Goal: Task Accomplishment & Management: Manage account settings

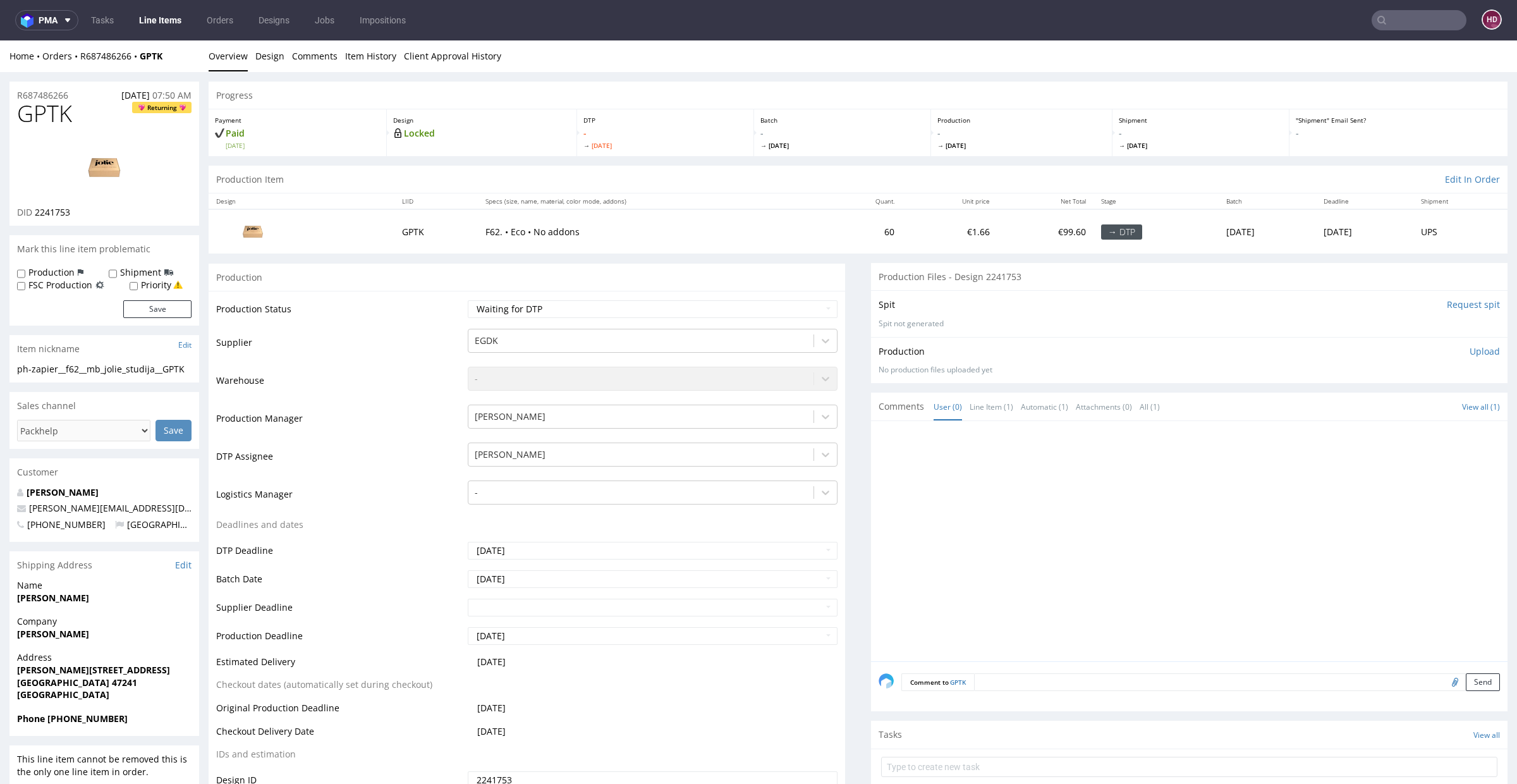
click at [1470, 347] on p "Upload" at bounding box center [1485, 351] width 30 height 12
click at [1379, 410] on div "Add files" at bounding box center [1410, 409] width 63 height 19
click at [86, 119] on h1 "GPTK Returning" at bounding box center [104, 113] width 174 height 25
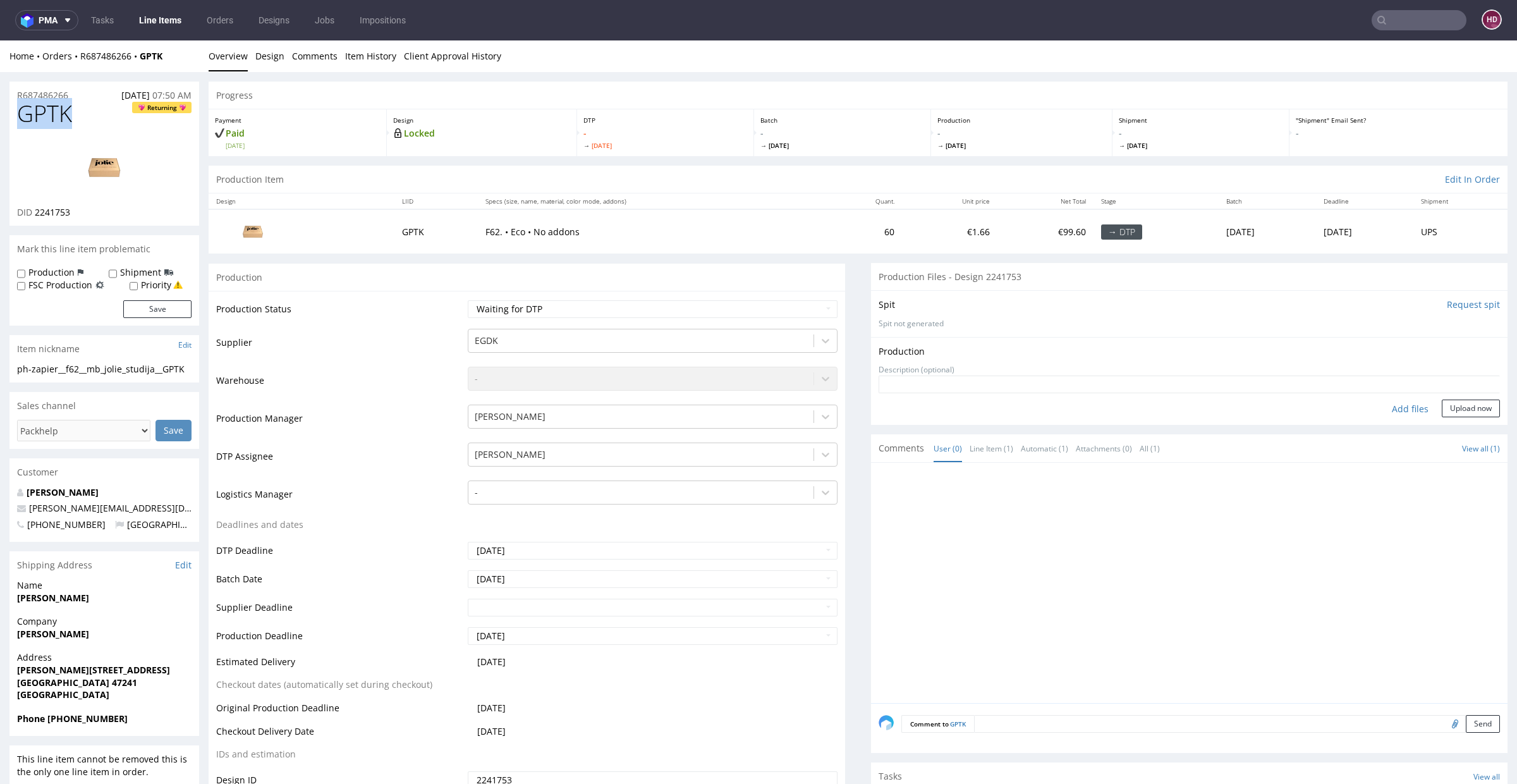
drag, startPoint x: 73, startPoint y: 116, endPoint x: 0, endPoint y: 118, distance: 73.0
copy span "GPTK"
click at [192, 369] on div "ph-zapier__f62__mb_jolie_studija__GPTK ph-zapier__f62 __mb_jolie_studija__GPTK …" at bounding box center [104, 373] width 189 height 20
drag, startPoint x: 118, startPoint y: 361, endPoint x: 0, endPoint y: 371, distance: 118.4
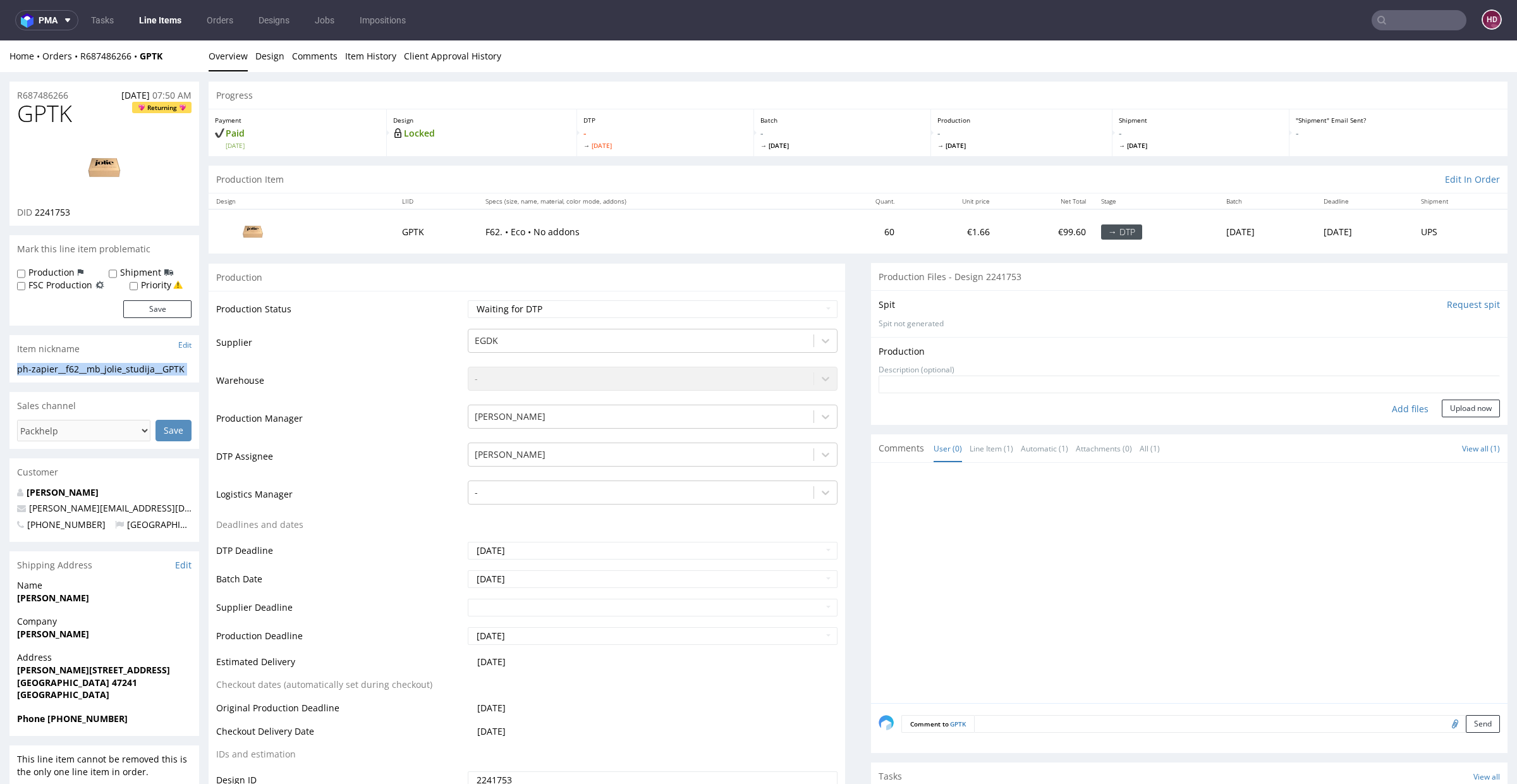
copy div "ph-zapier__f62__mb_jolie_studija__GPTK Update"
drag, startPoint x: 64, startPoint y: 93, endPoint x: 0, endPoint y: 97, distance: 64.1
copy p "R687486266"
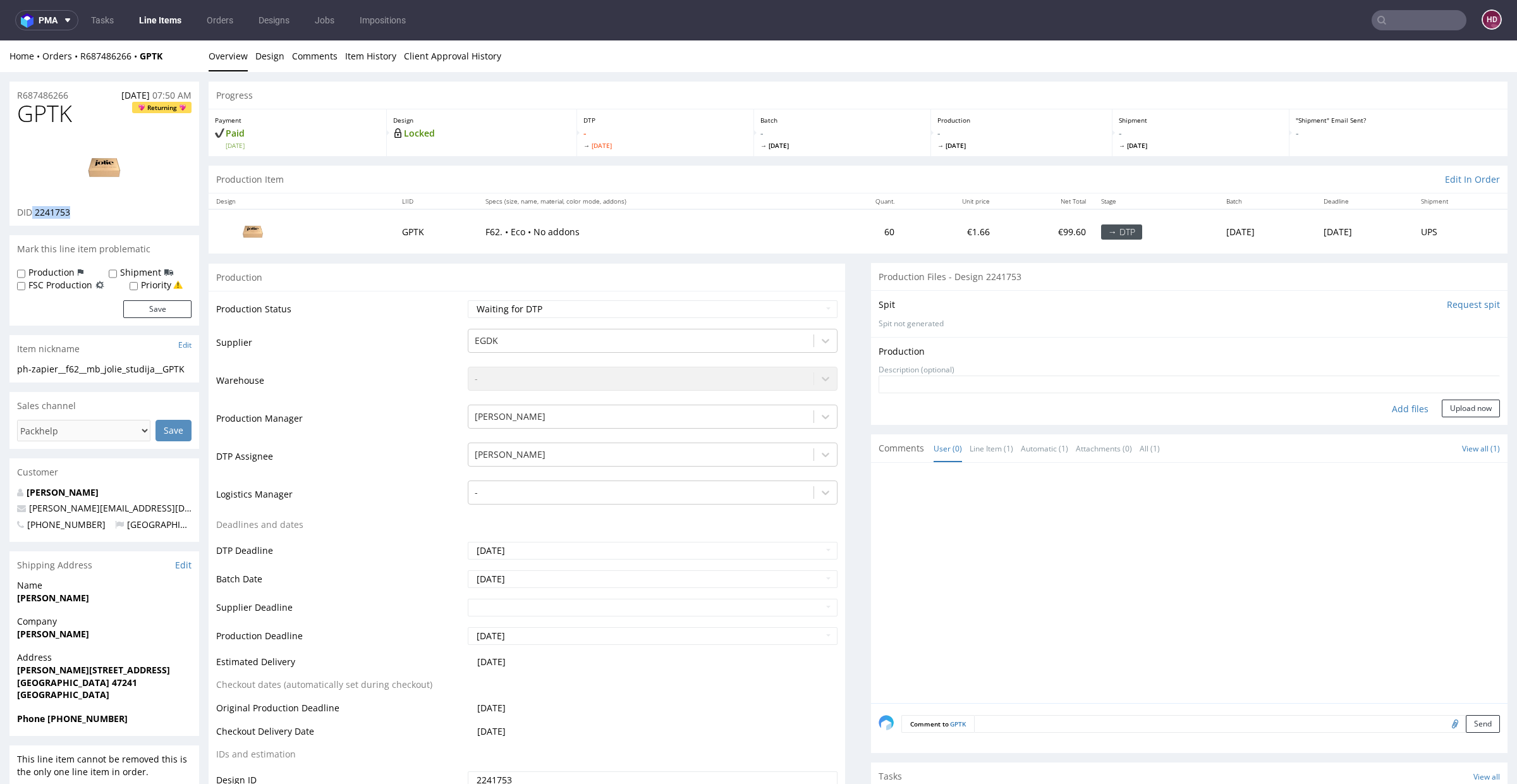
drag, startPoint x: 79, startPoint y: 212, endPoint x: 33, endPoint y: 212, distance: 46.0
click at [33, 212] on div "DID 2241753" at bounding box center [104, 212] width 174 height 12
copy p "2241753"
click at [1391, 408] on div "Add files" at bounding box center [1410, 409] width 63 height 19
type input "C:\fakepath\ph-zapier__f62__mb_jolie_studija__GPTK__d2241753__oR687486266.pdf"
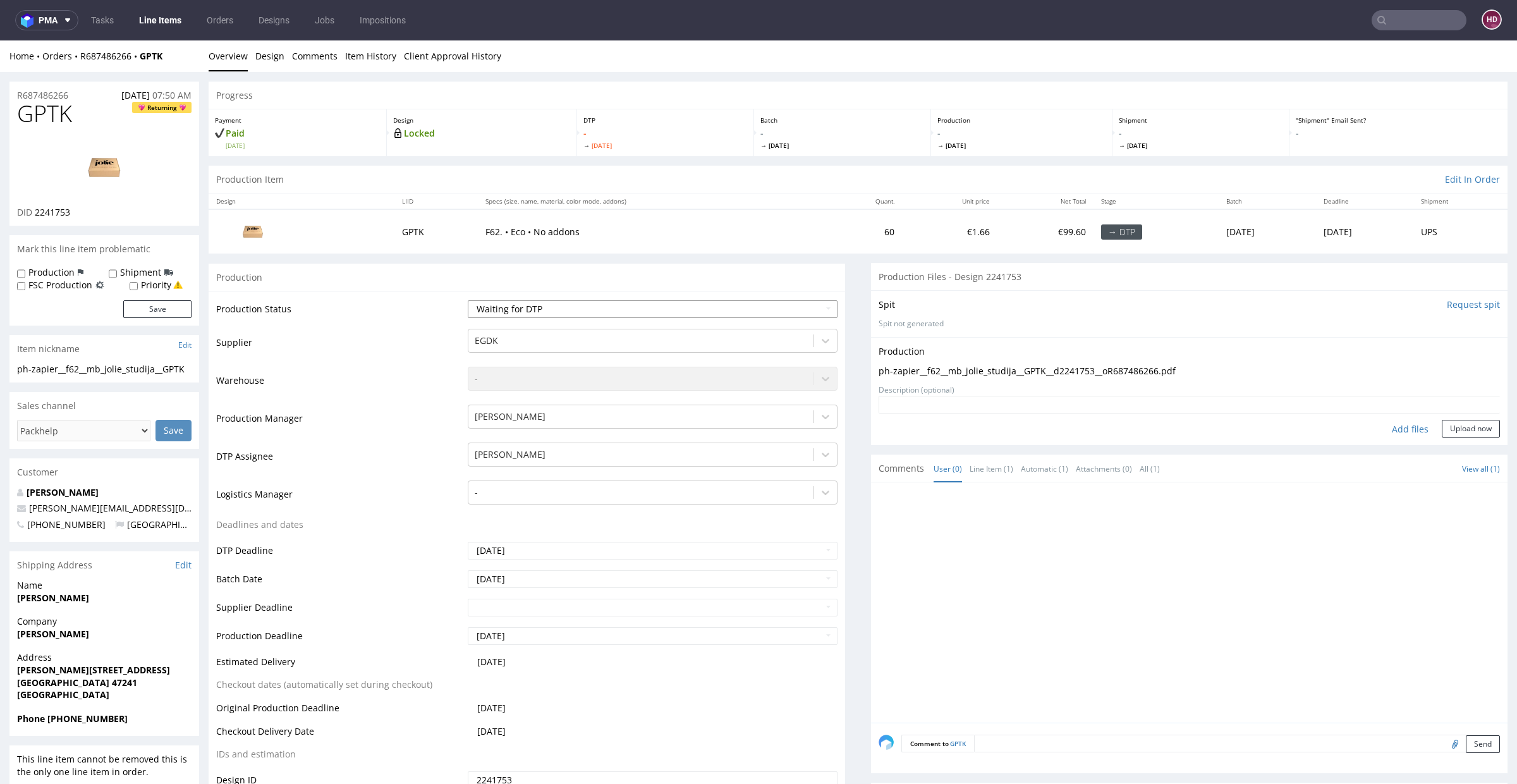
click at [643, 309] on select "Waiting for Artwork Waiting for Diecut Waiting for Mockup Waiting for DTP Waiti…" at bounding box center [653, 309] width 370 height 17
select select "dtp_in_process"
click at [468, 300] on select "Waiting for Artwork Waiting for Diecut Waiting for Mockup Waiting for DTP Waiti…" at bounding box center [653, 309] width 370 height 17
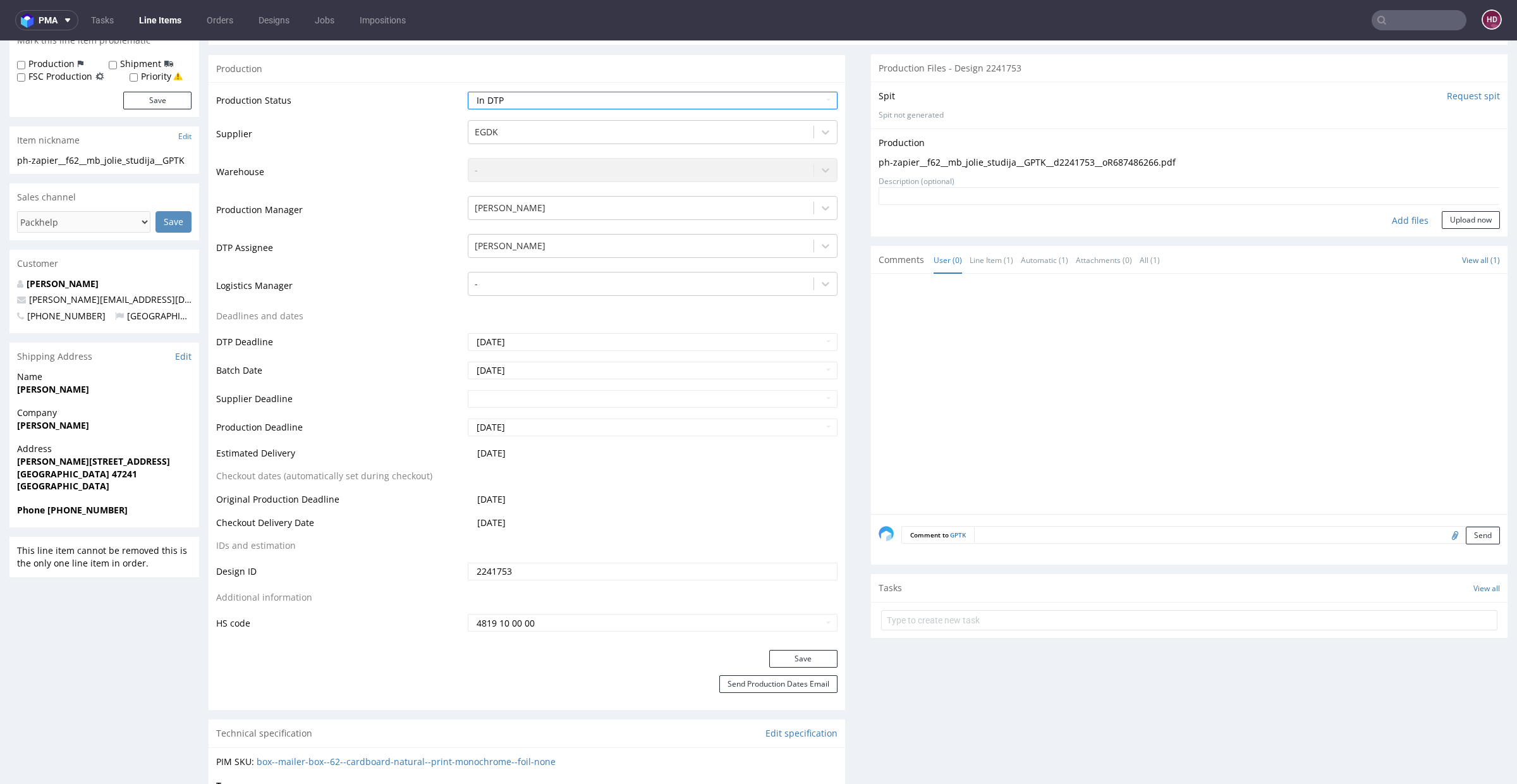
scroll to position [205, 0]
click at [1454, 217] on button "Upload now" at bounding box center [1471, 223] width 58 height 17
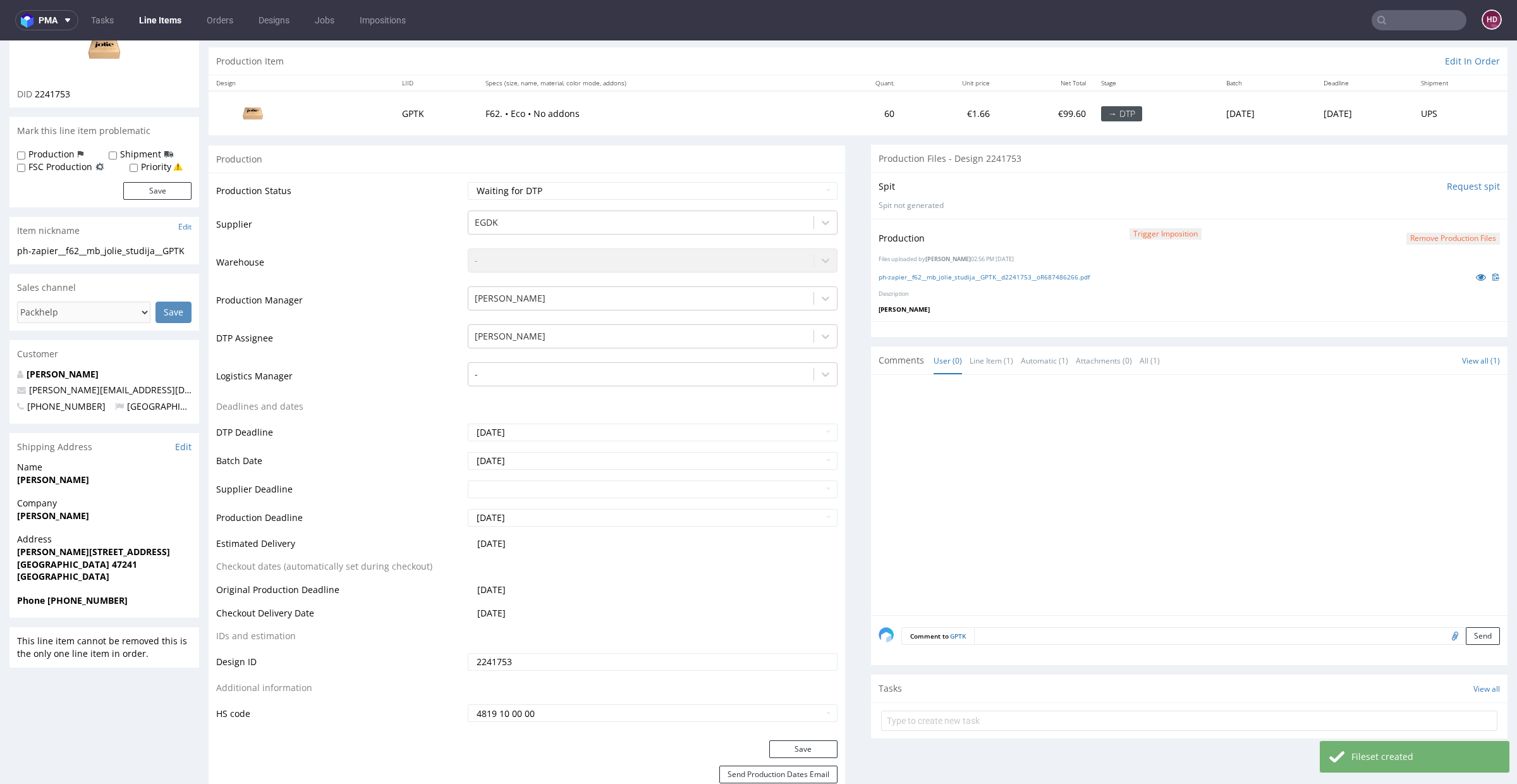
scroll to position [139, 0]
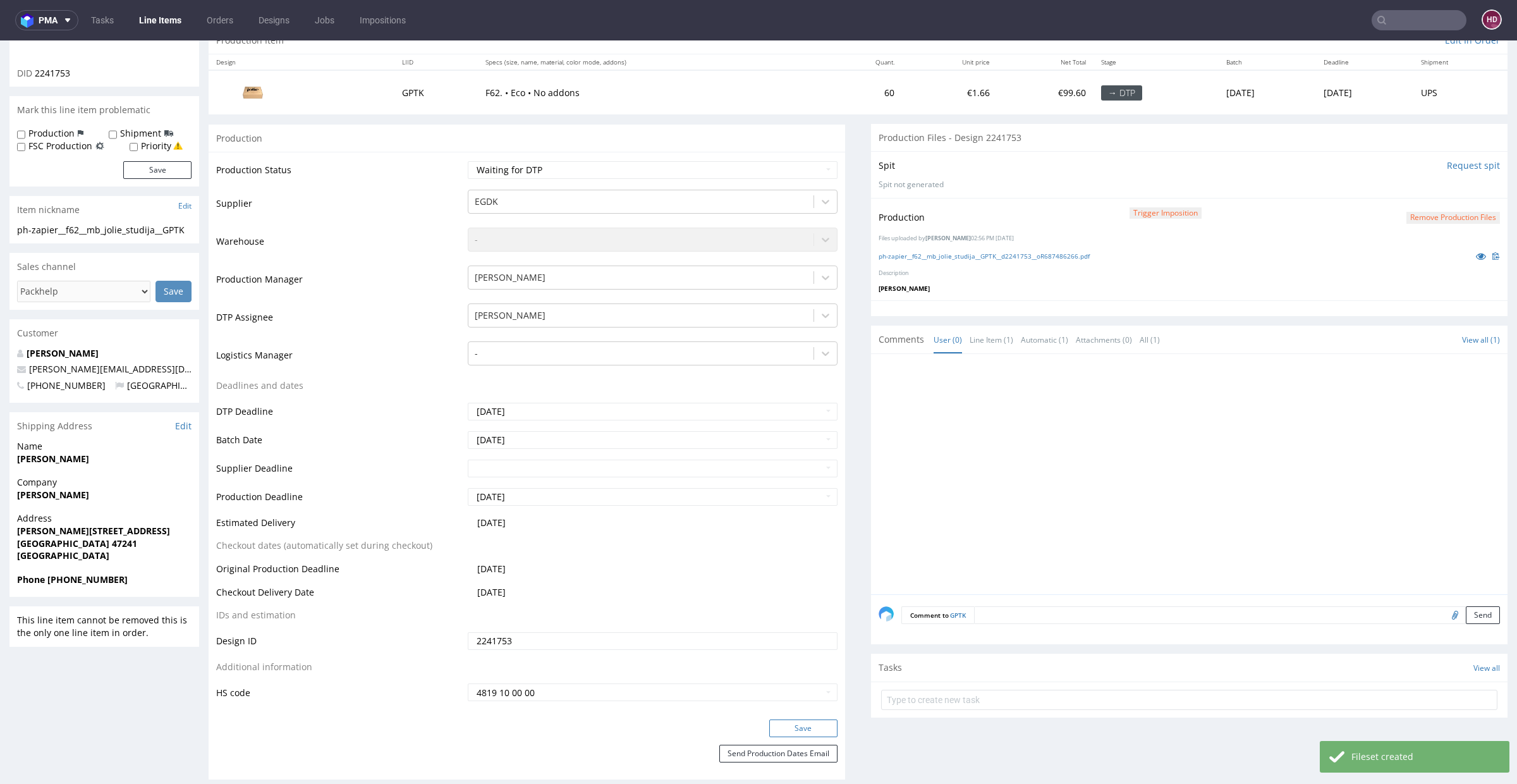
click at [800, 719] on button "Save" at bounding box center [803, 728] width 68 height 17
click at [554, 168] on select "Waiting for Artwork Waiting for Diecut Waiting for Mockup Waiting for DTP Waiti…" at bounding box center [653, 170] width 370 height 17
select select "dtp_in_process"
click at [468, 161] on select "Waiting for Artwork Waiting for Diecut Waiting for Mockup Waiting for DTP Waiti…" at bounding box center [653, 170] width 370 height 17
click at [805, 728] on button "Save" at bounding box center [803, 728] width 68 height 17
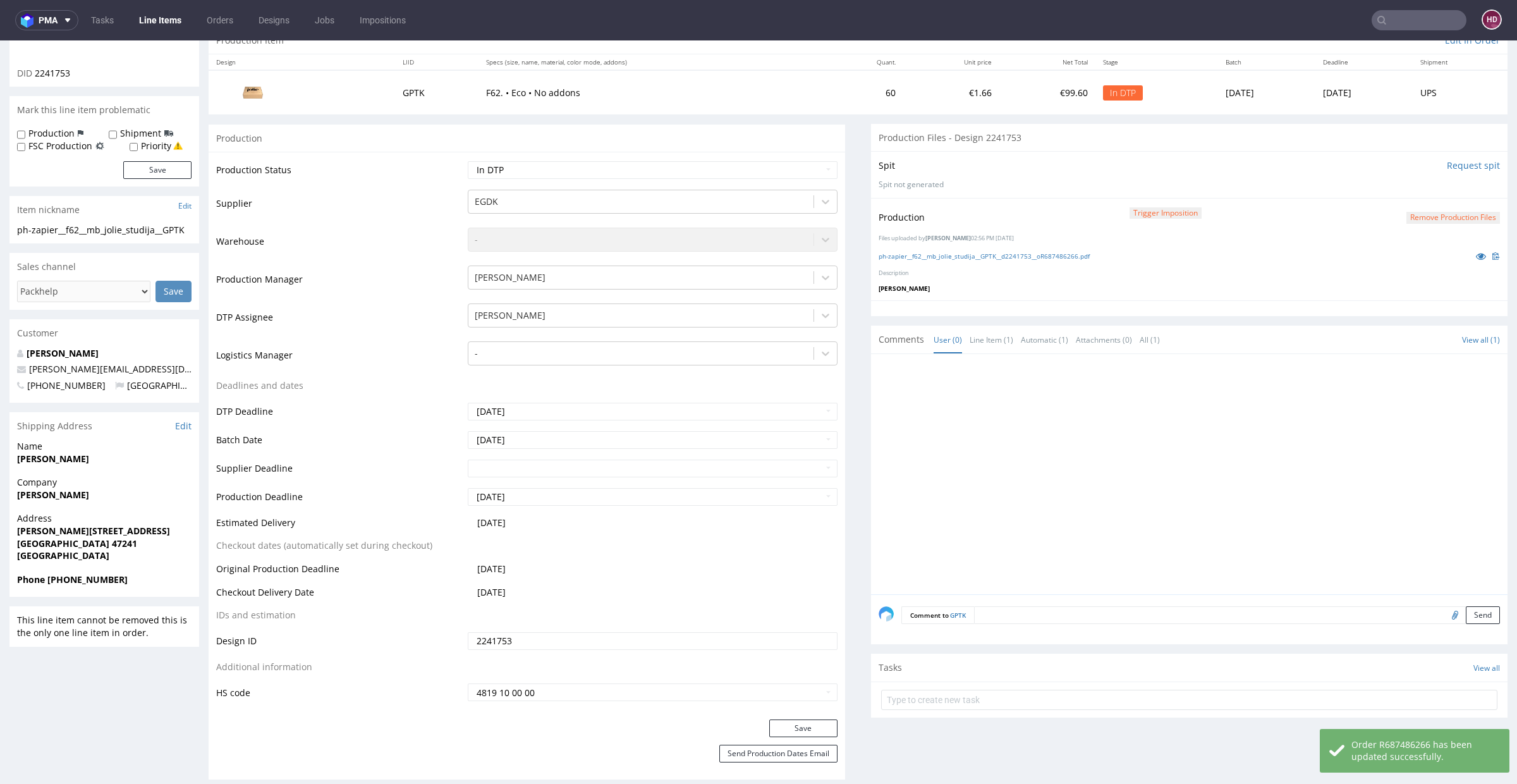
click at [898, 259] on div "ph-zapier__f62__mb_jolie_studija__GPTK__d2241753__oR687486266.pdf" at bounding box center [1190, 256] width 622 height 14
click at [900, 253] on link "ph-zapier__f62__mb_jolie_studija__GPTK__d2241753__oR687486266.pdf" at bounding box center [984, 256] width 211 height 9
click at [1436, 215] on button "Remove production files" at bounding box center [1453, 217] width 93 height 12
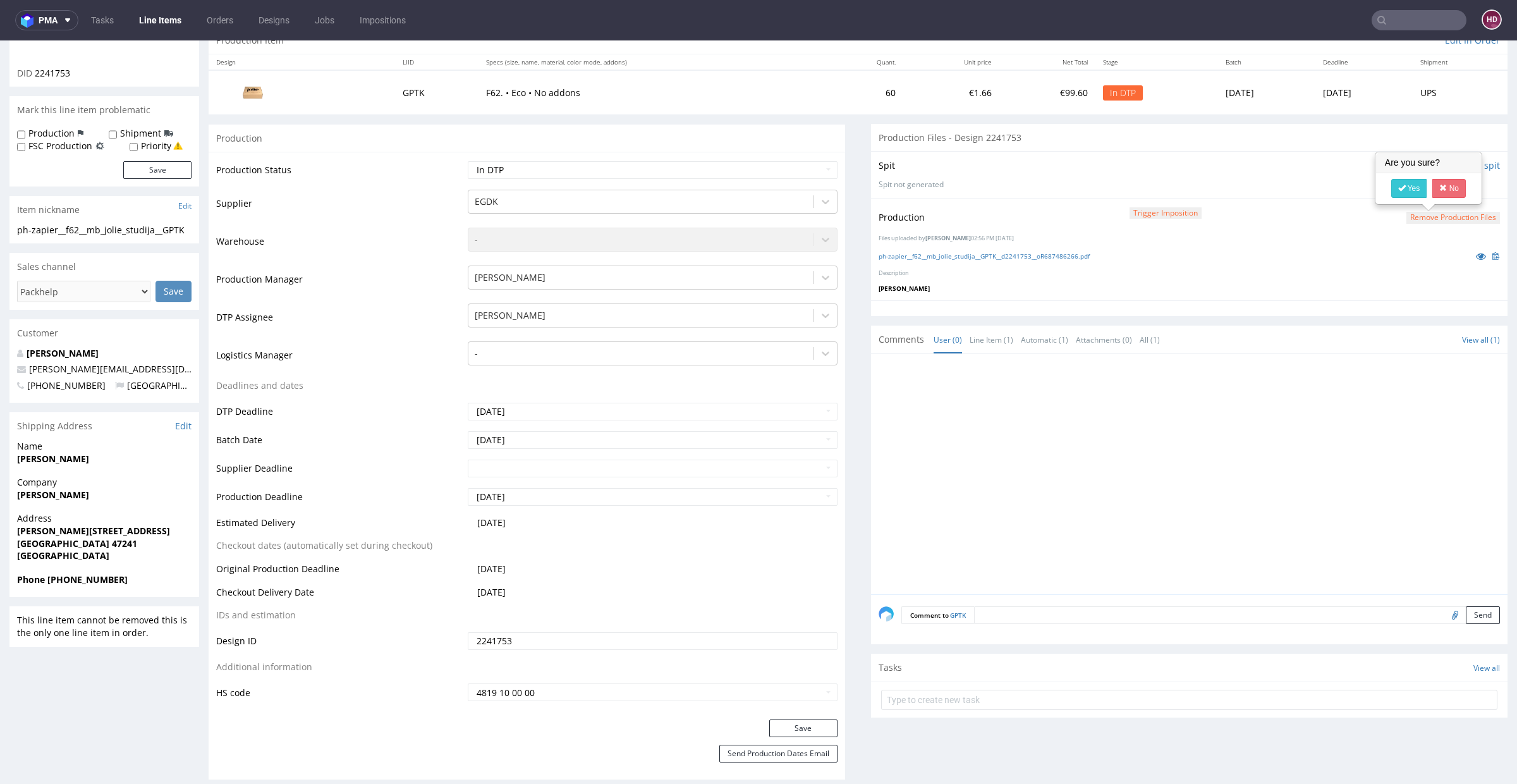
click at [1433, 220] on button "Remove production files" at bounding box center [1453, 217] width 93 height 12
click at [1416, 210] on div "Production Trigger Imposition Remove production files" at bounding box center [1190, 217] width 622 height 22
click at [1415, 219] on button "Remove production files" at bounding box center [1453, 217] width 93 height 12
click at [1407, 190] on link "Yes" at bounding box center [1409, 189] width 36 height 19
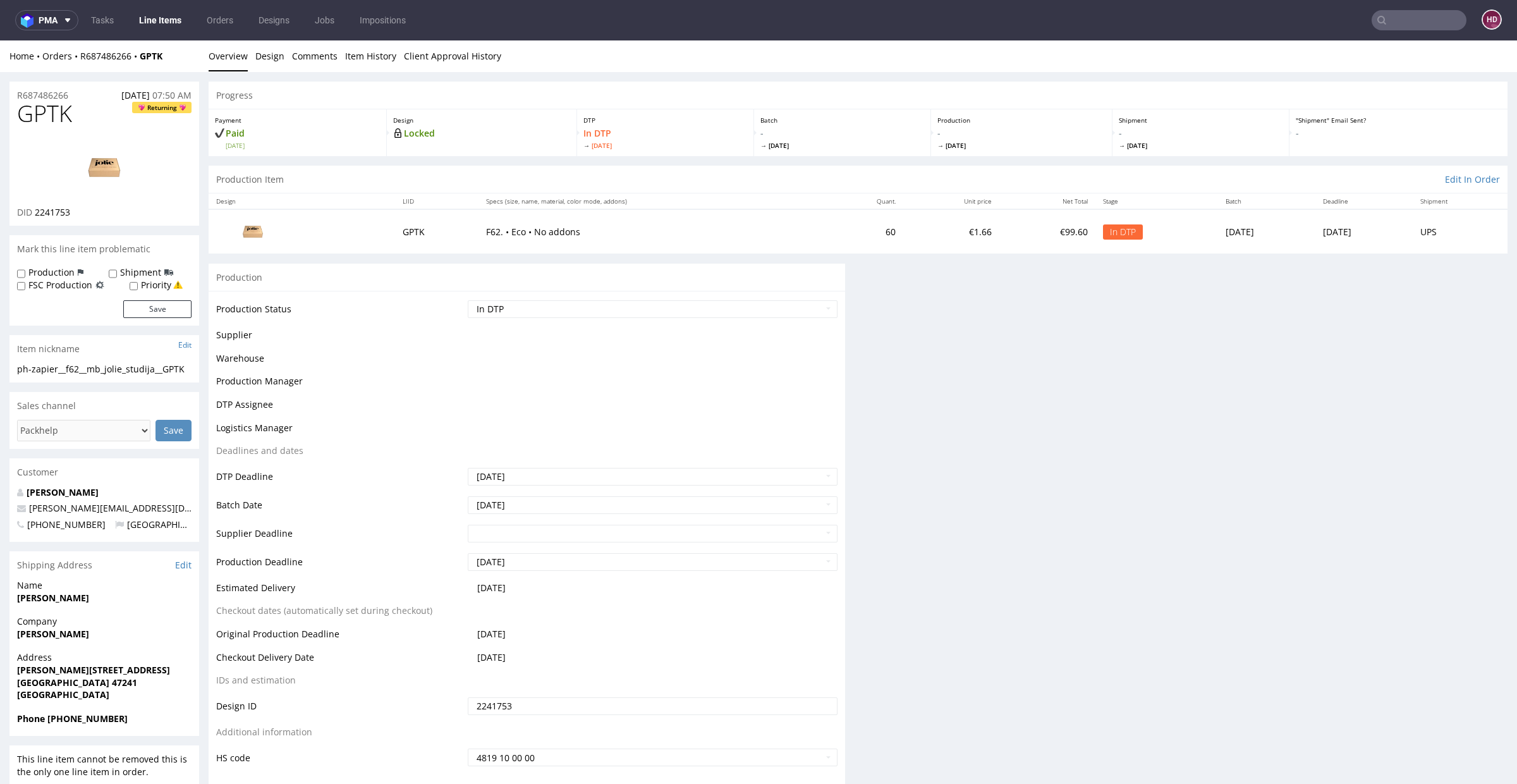
scroll to position [0, 0]
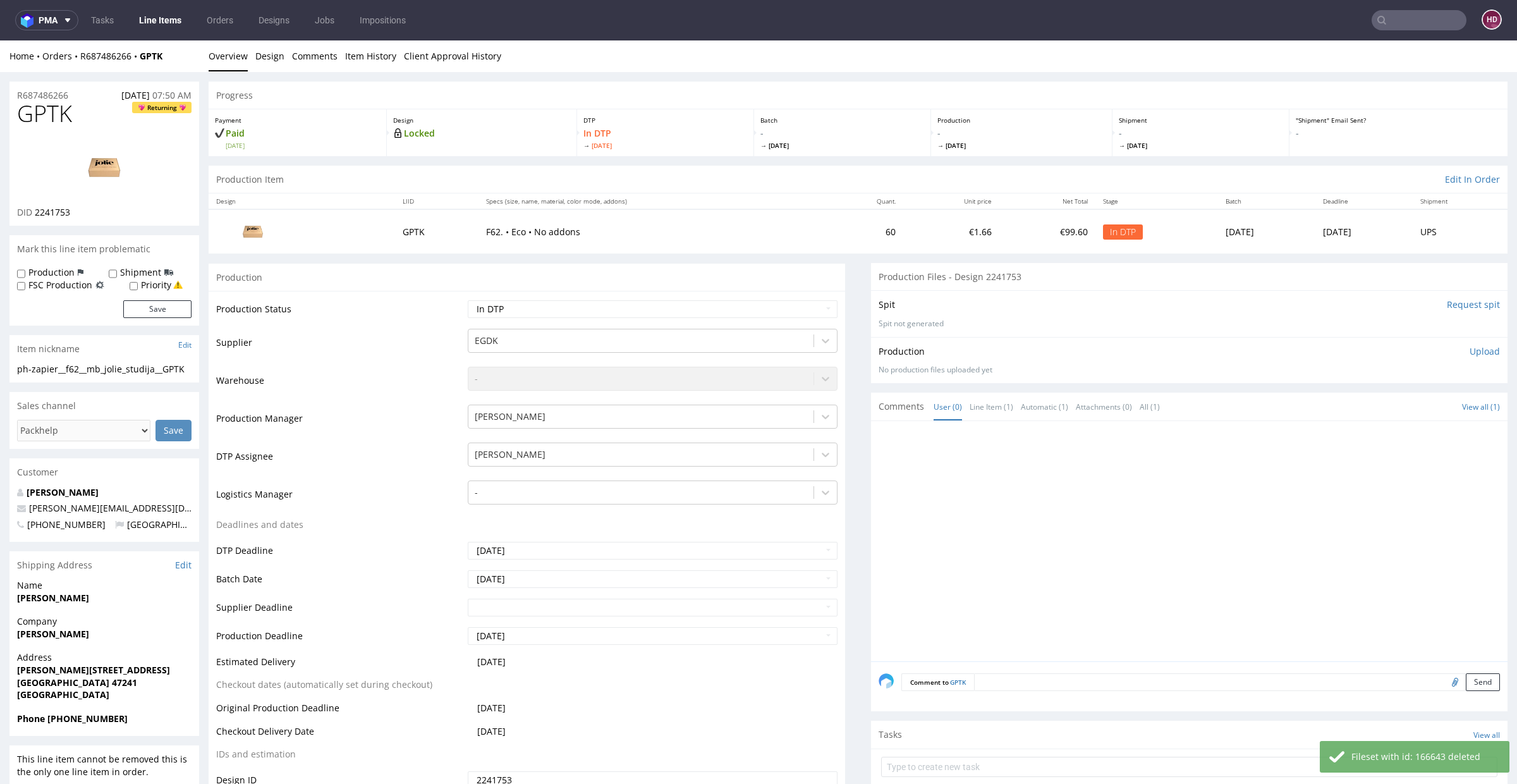
click at [1470, 350] on p "Upload" at bounding box center [1485, 351] width 30 height 12
click at [1396, 410] on div "Add files" at bounding box center [1410, 409] width 63 height 19
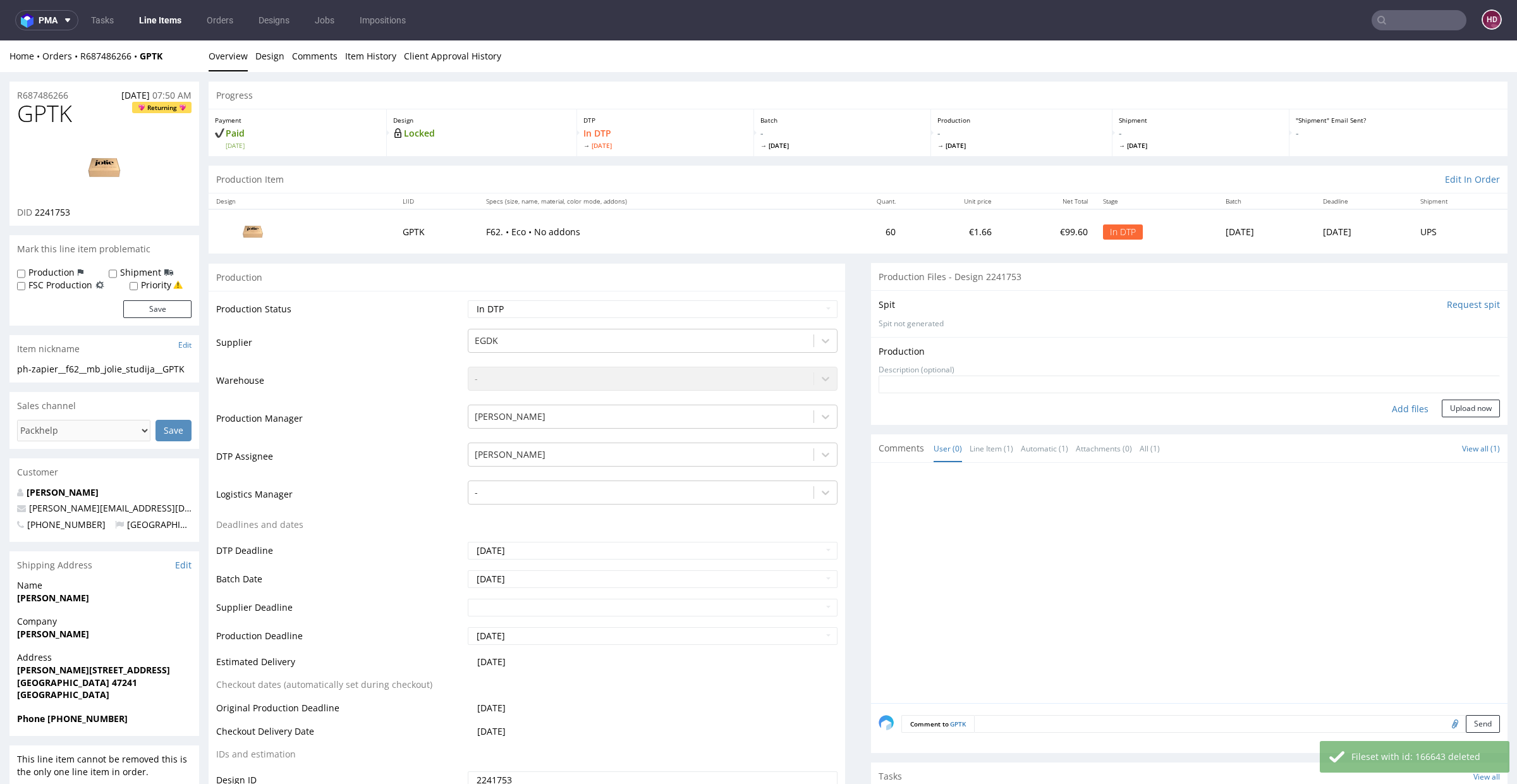
type input "C:\fakepath\ph-zapier__f62__mb_jolie_studija__GPTK__d2241753__oR687486266.pdf"
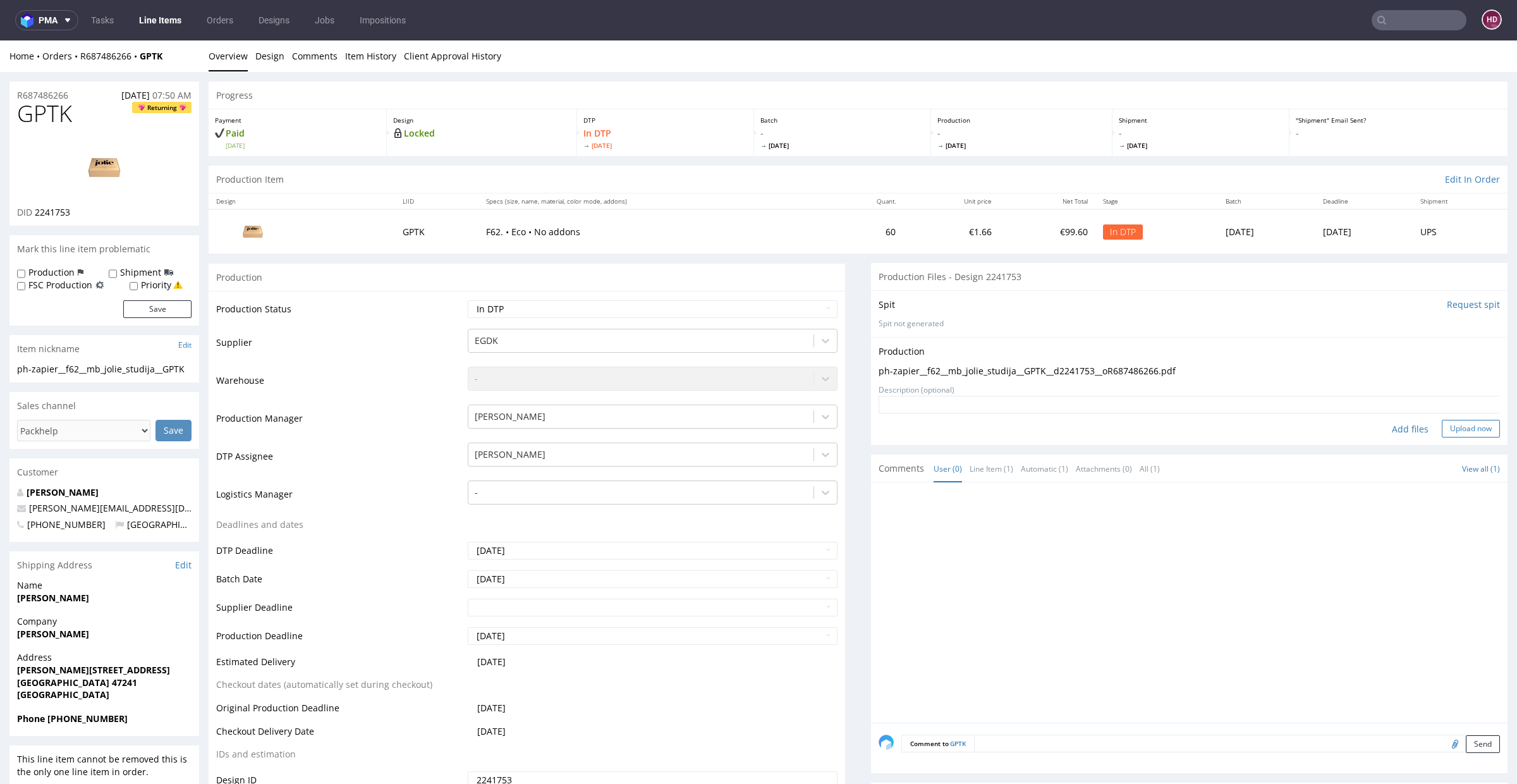
click at [1442, 426] on button "Upload now" at bounding box center [1471, 428] width 58 height 17
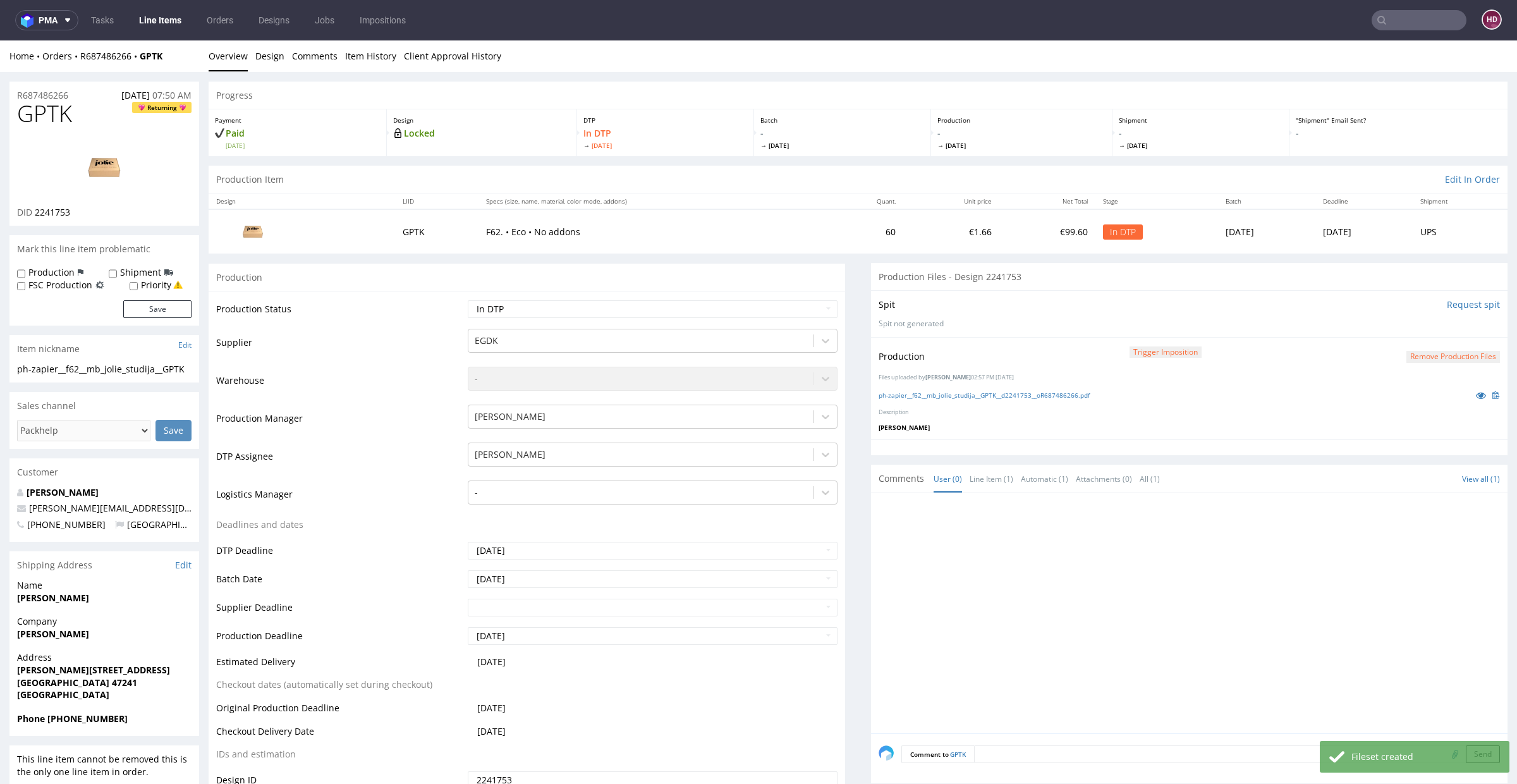
click at [603, 319] on td "Waiting for Artwork Waiting for Diecut Waiting for Mockup Waiting for DTP Waiti…" at bounding box center [651, 313] width 373 height 28
click at [605, 311] on select "Waiting for Artwork Waiting for Diecut Waiting for Mockup Waiting for DTP Waiti…" at bounding box center [653, 309] width 370 height 17
select select "dtp_production_ready"
click at [468, 300] on select "Waiting for Artwork Waiting for Diecut Waiting for Mockup Waiting for DTP Waiti…" at bounding box center [653, 309] width 370 height 17
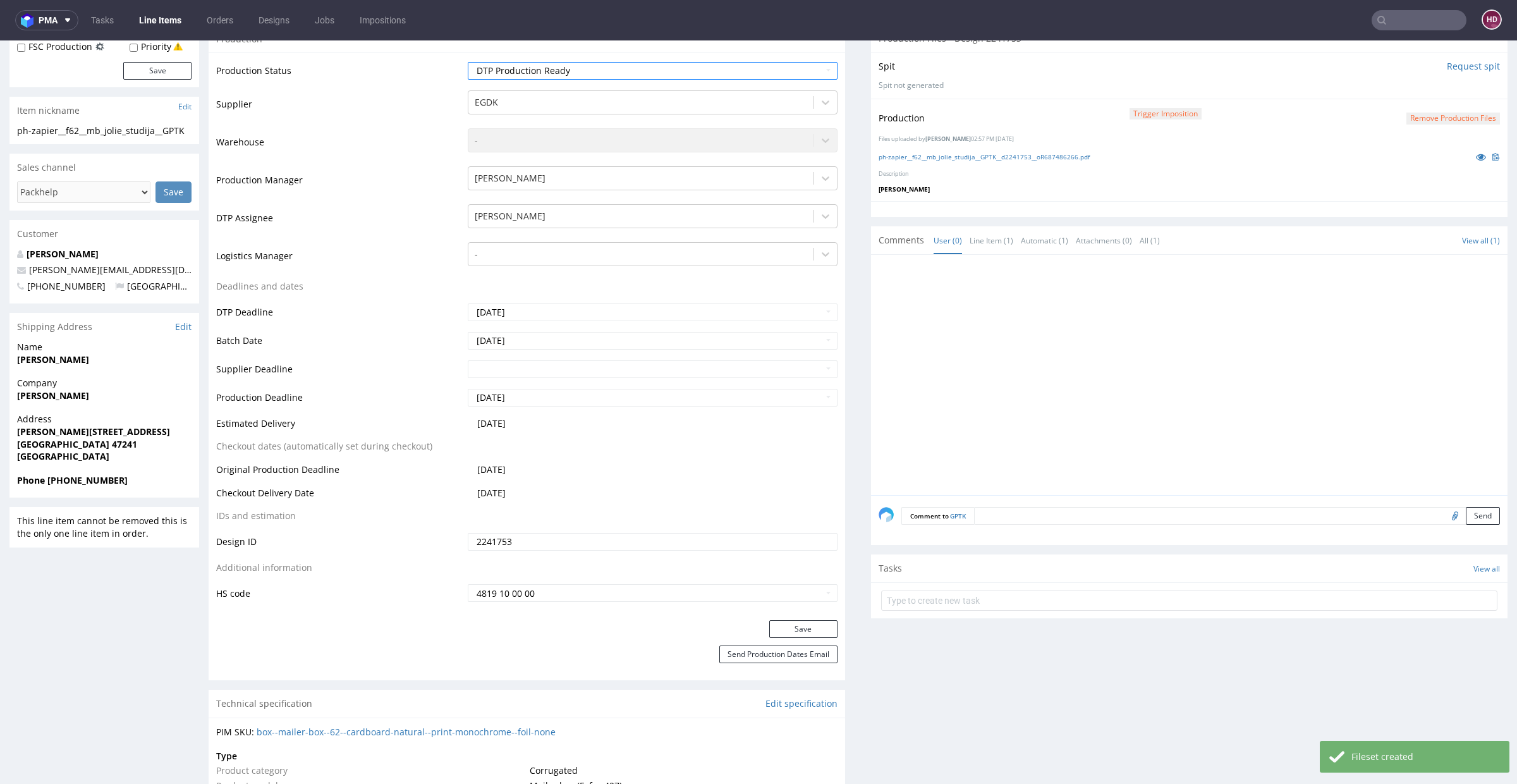
scroll to position [387, 0]
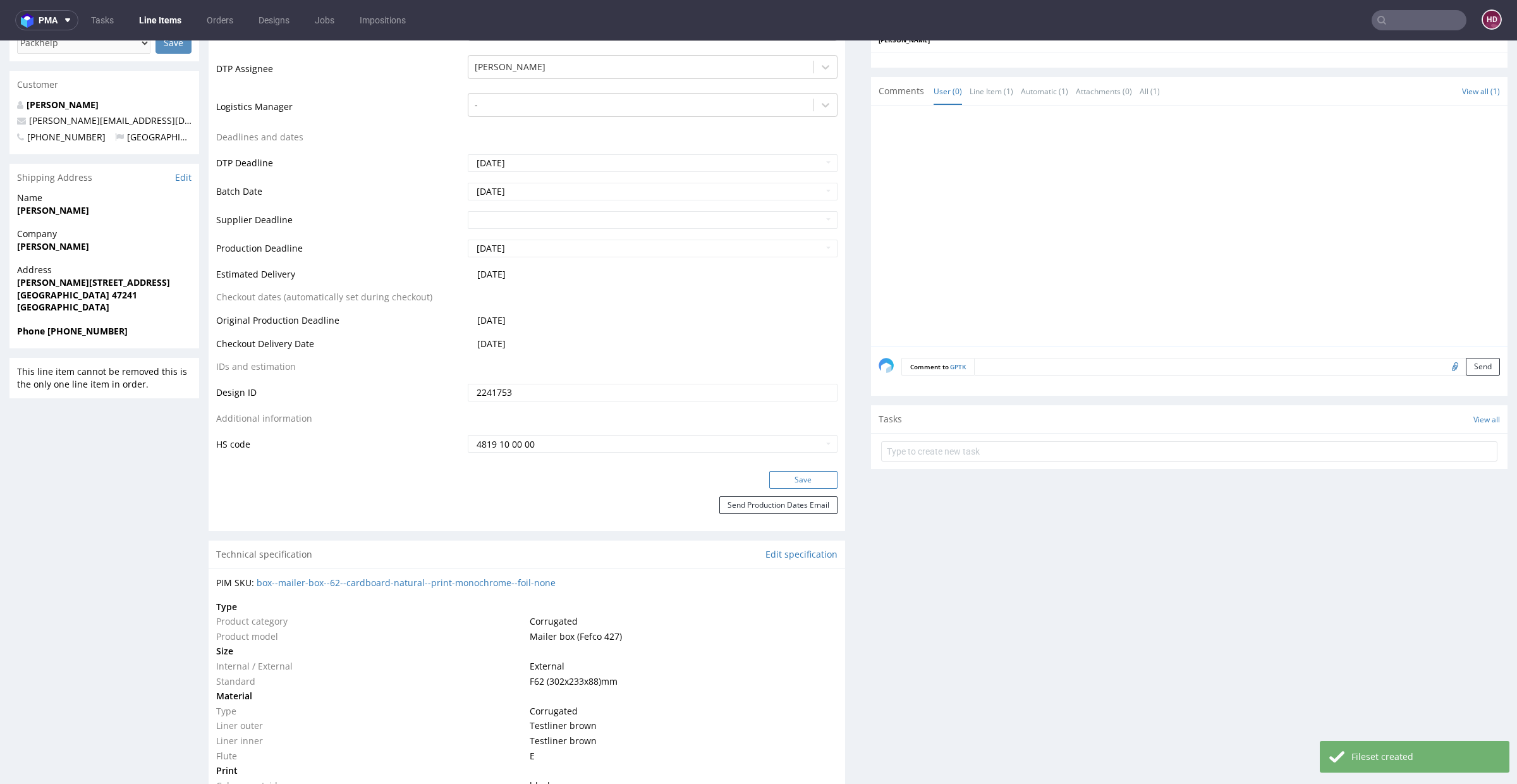
click at [770, 482] on button "Save" at bounding box center [803, 480] width 68 height 17
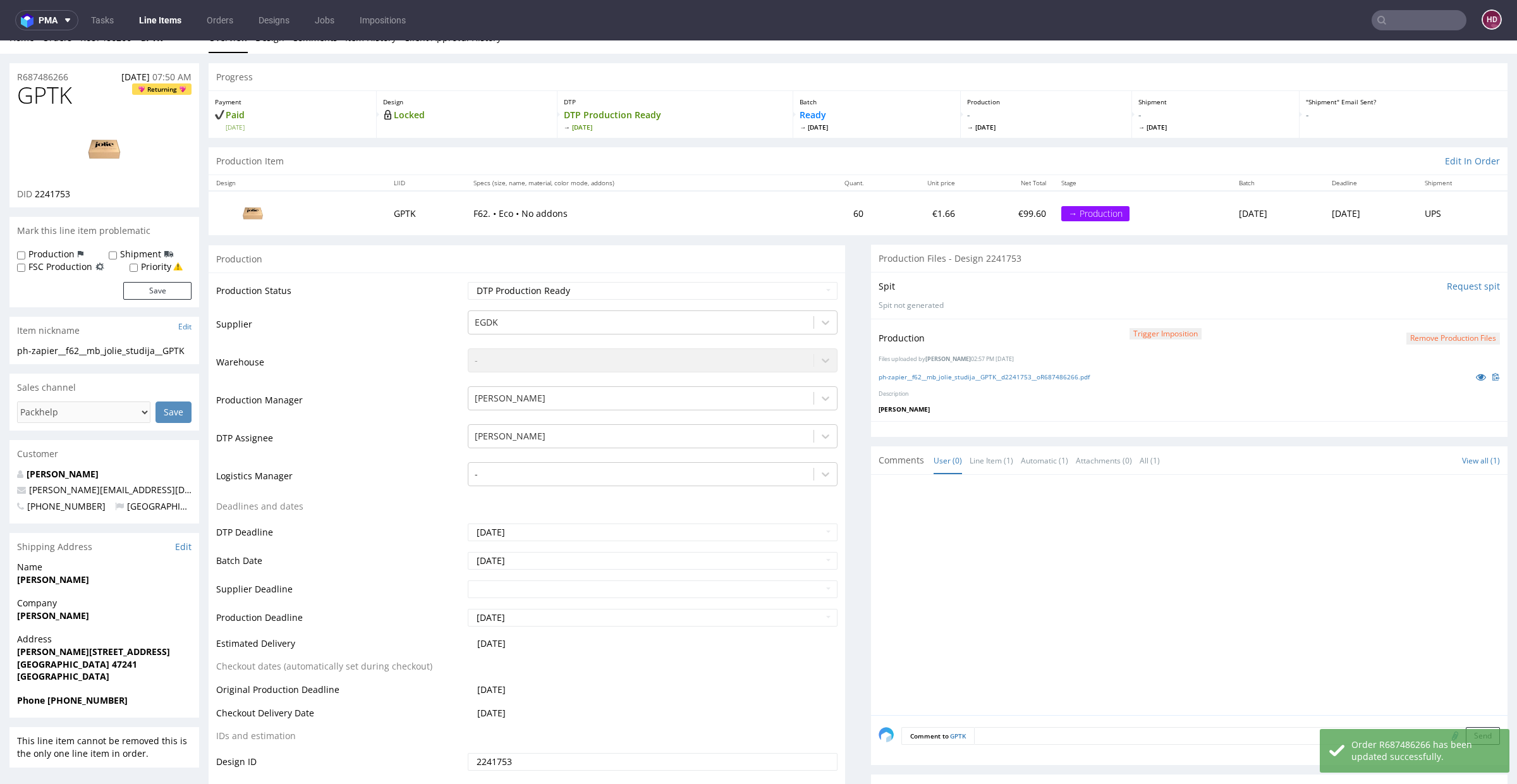
scroll to position [0, 0]
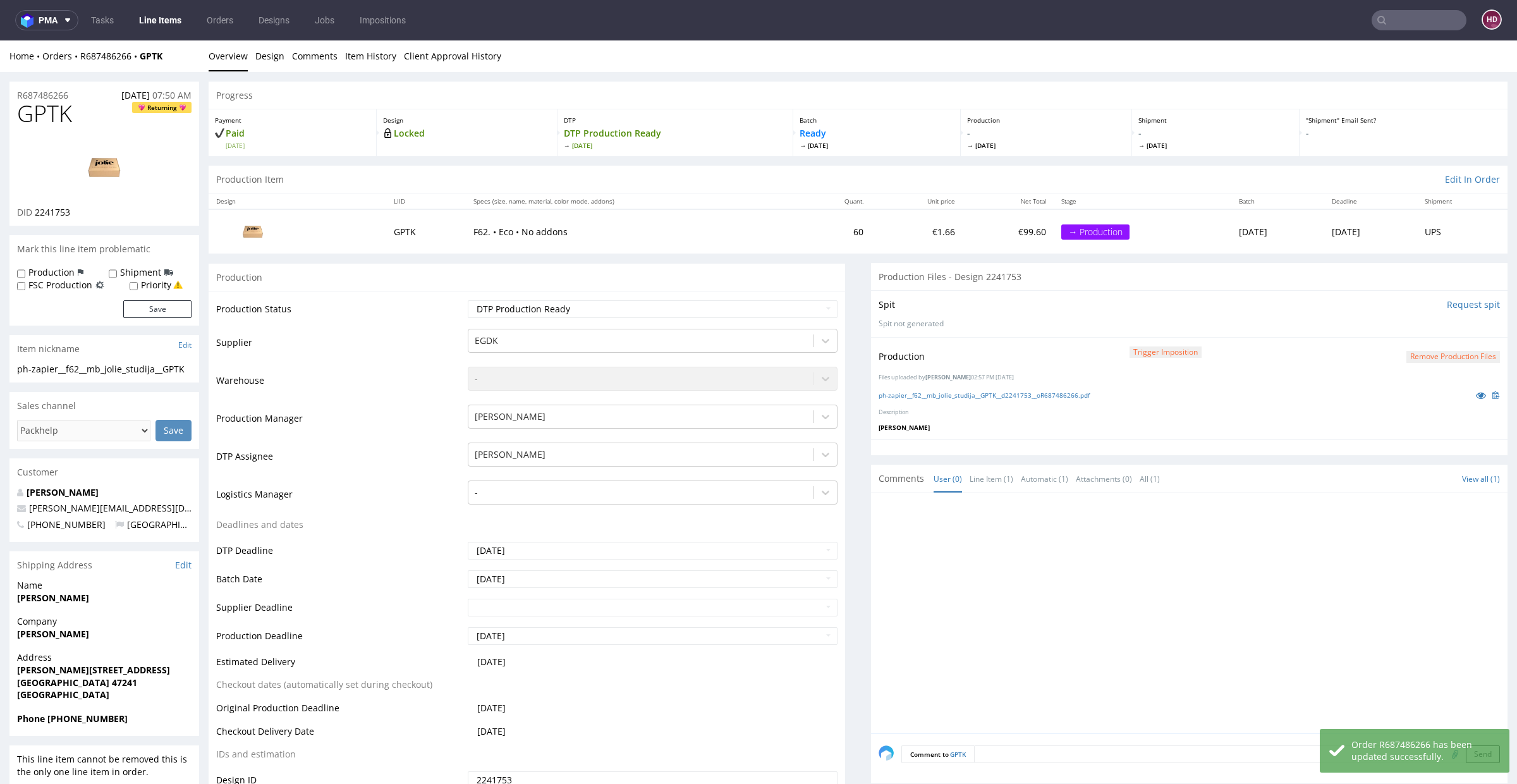
click at [165, 26] on link "Line Items" at bounding box center [160, 20] width 58 height 20
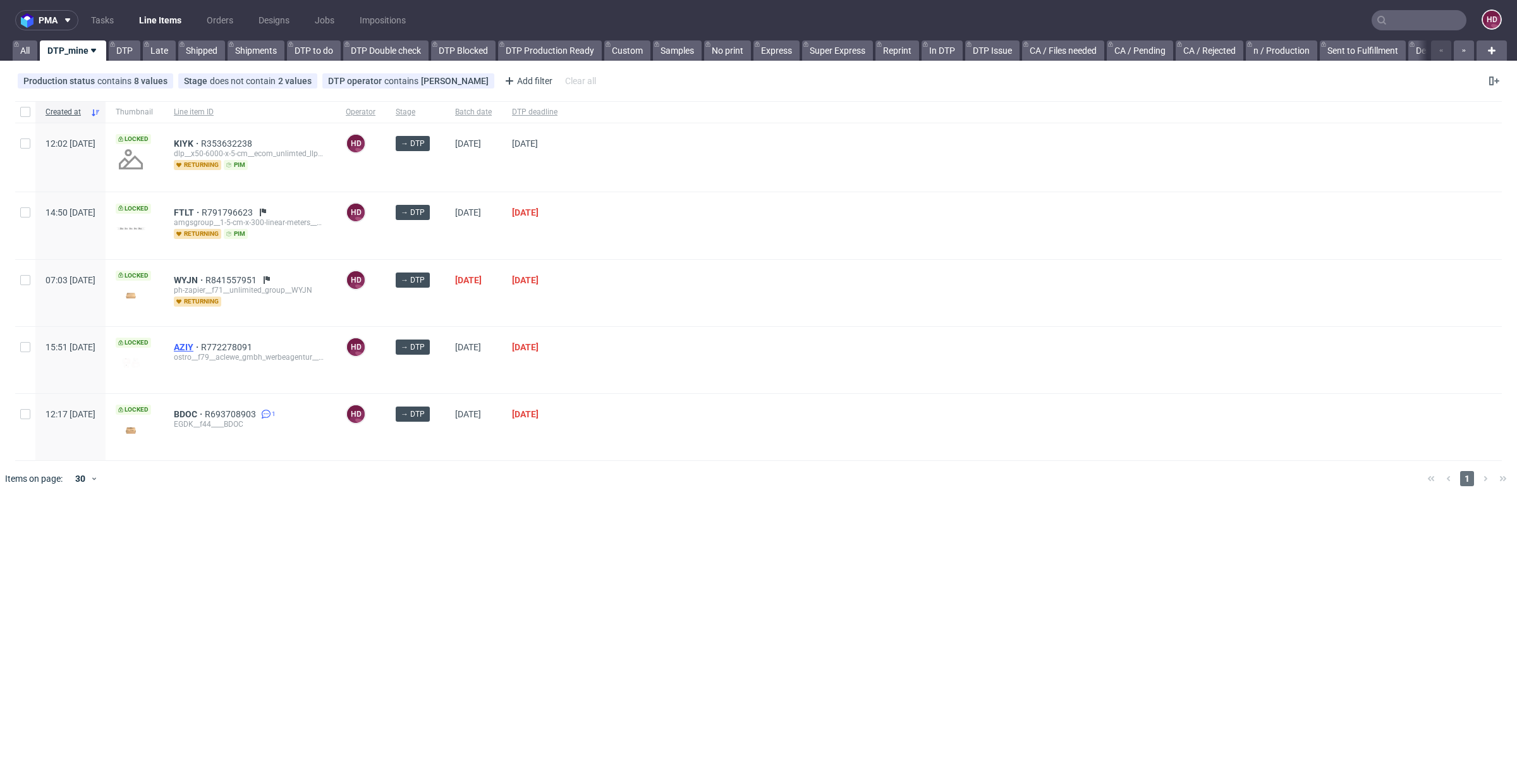
click at [201, 342] on span "AZIY" at bounding box center [188, 347] width 27 height 10
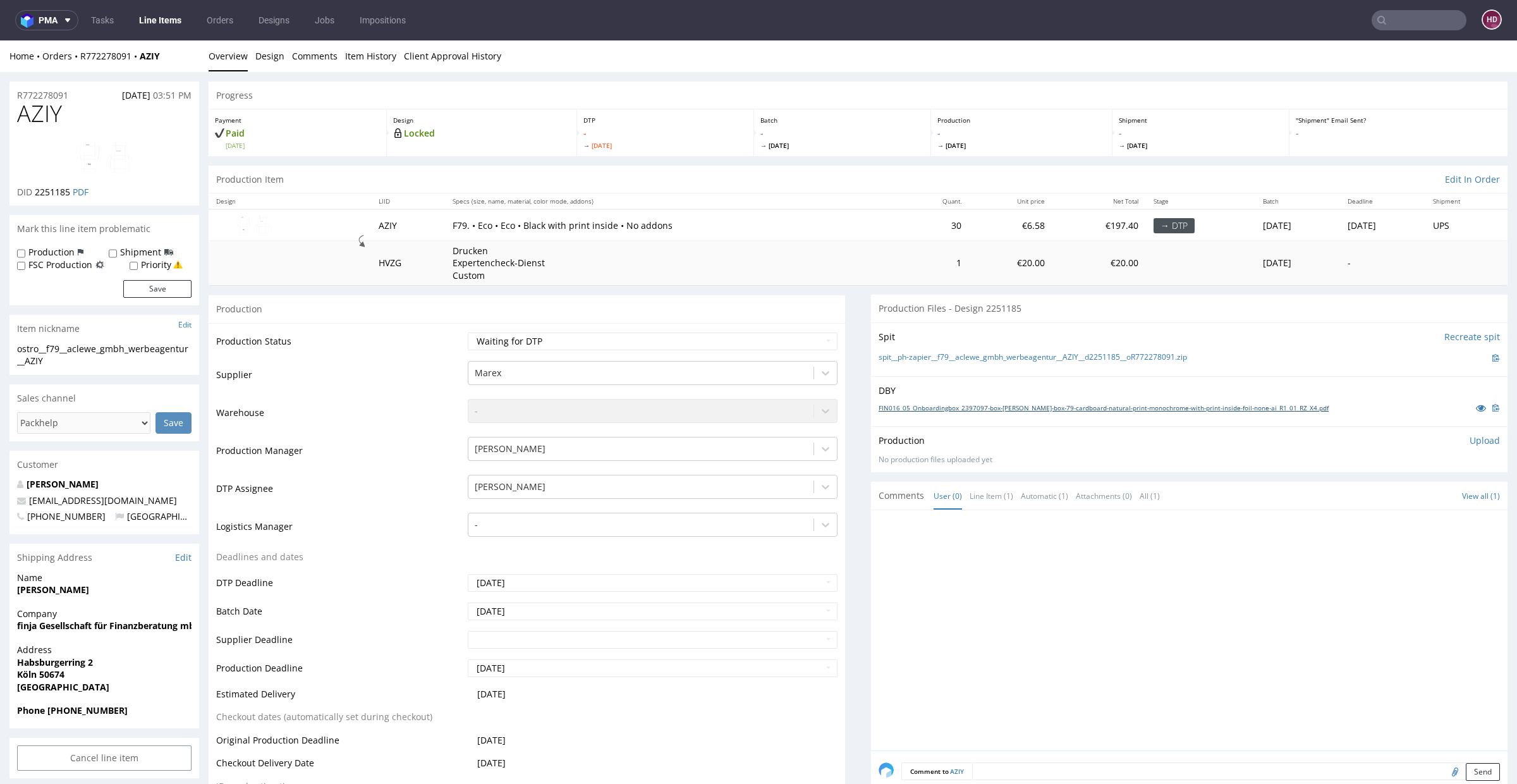
click at [920, 403] on link "FIN016_05_Onboardingbox_2397097-box-[PERSON_NAME]-box-79-cardboard-natural-prin…" at bounding box center [1104, 408] width 450 height 9
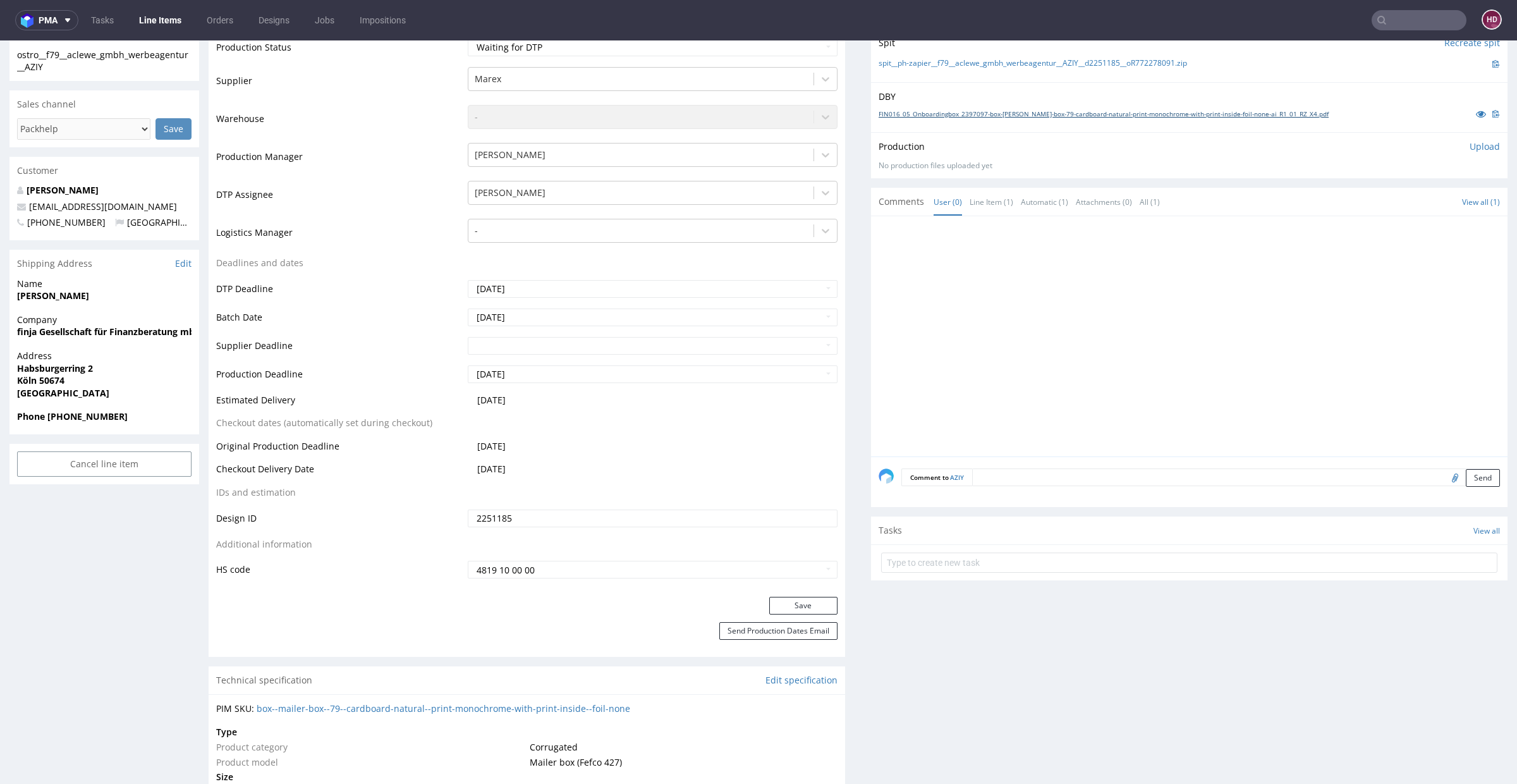
scroll to position [120, 0]
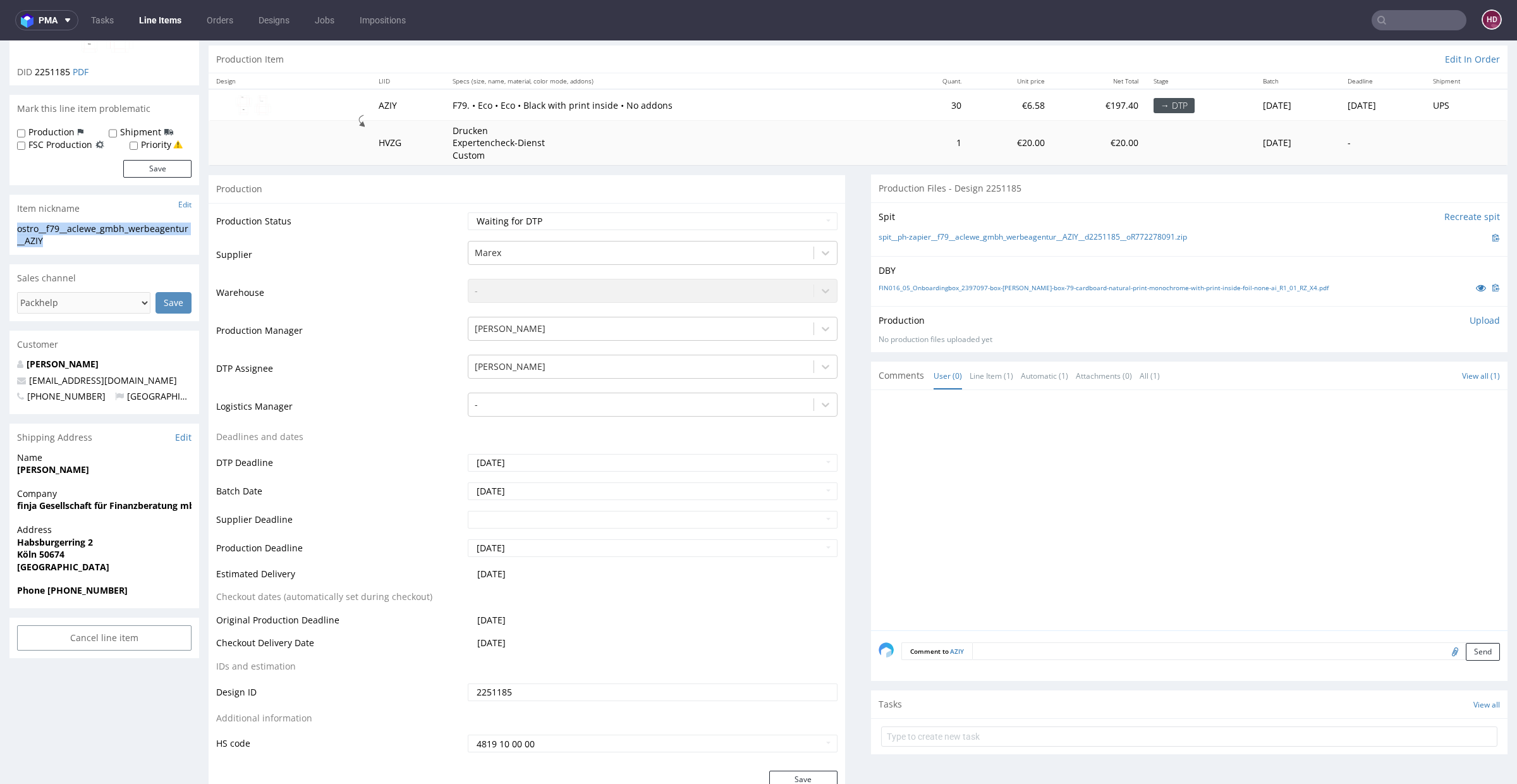
drag, startPoint x: 48, startPoint y: 242, endPoint x: 7, endPoint y: 226, distance: 44.0
copy div "ostro__f79__aclewe_gmbh_werbeagentur__AZIY"
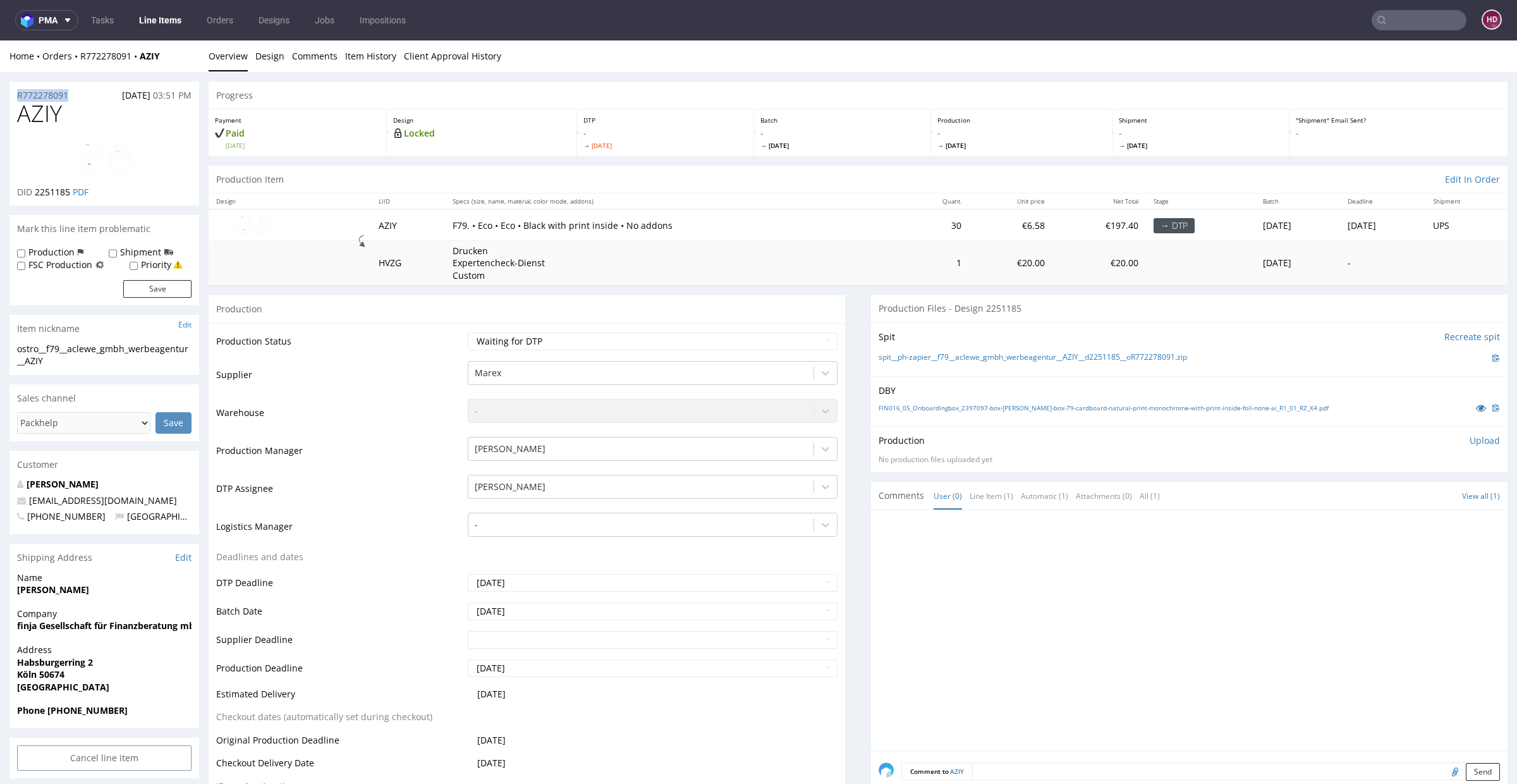
drag, startPoint x: 74, startPoint y: 95, endPoint x: 0, endPoint y: 97, distance: 74.0
copy p "R772278091"
drag, startPoint x: 68, startPoint y: 195, endPoint x: 33, endPoint y: 197, distance: 35.1
click at [33, 197] on p "DID 2251185 PDF" at bounding box center [53, 191] width 72 height 12
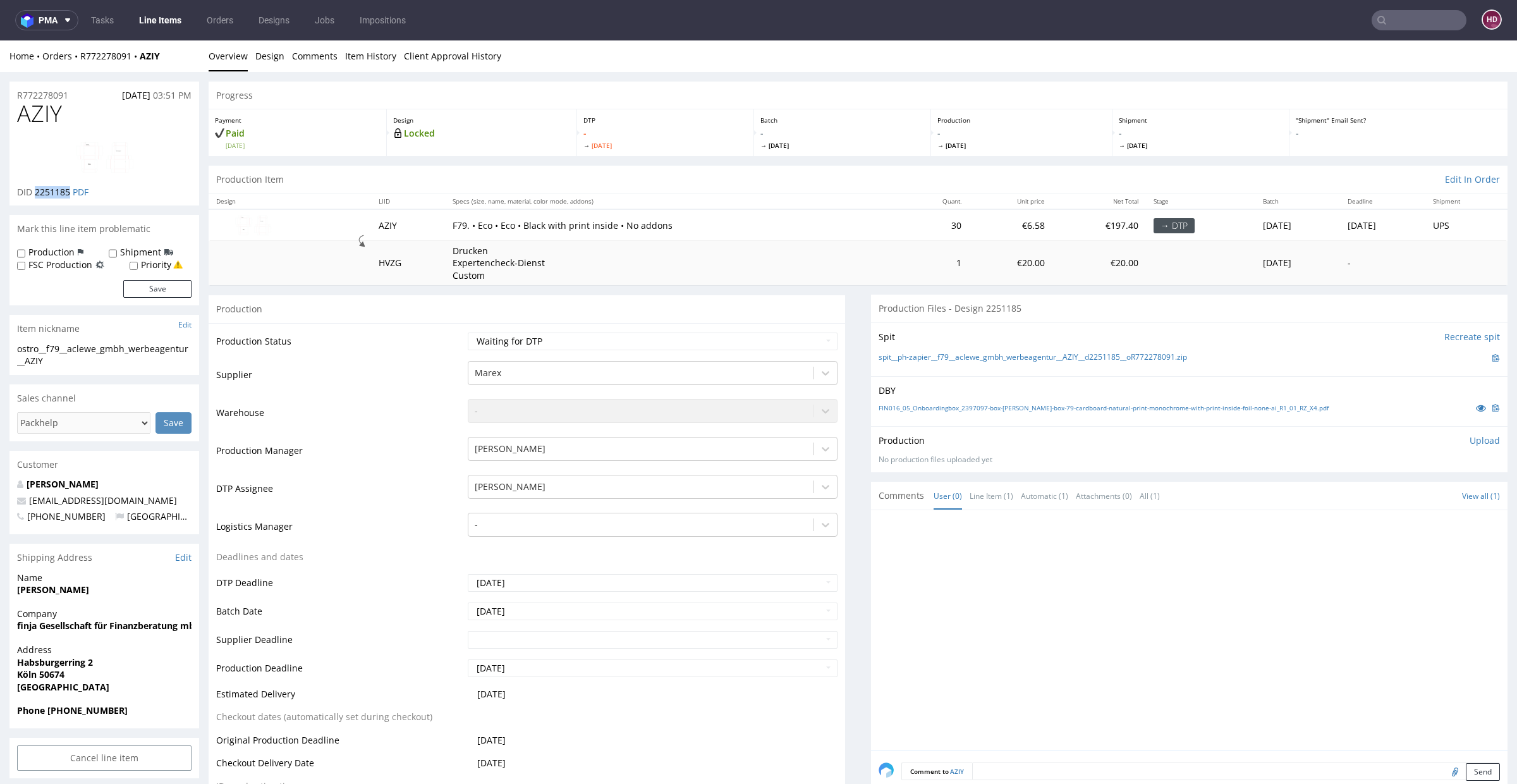
copy span "2251185"
click at [1137, 404] on link "FIN016_05_Onboardingbox_2397097-box-[PERSON_NAME]-box-79-cardboard-natural-prin…" at bounding box center [1104, 408] width 450 height 9
click at [73, 124] on h1 "AZIY" at bounding box center [104, 113] width 174 height 25
drag, startPoint x: 73, startPoint y: 120, endPoint x: 0, endPoint y: 120, distance: 73.0
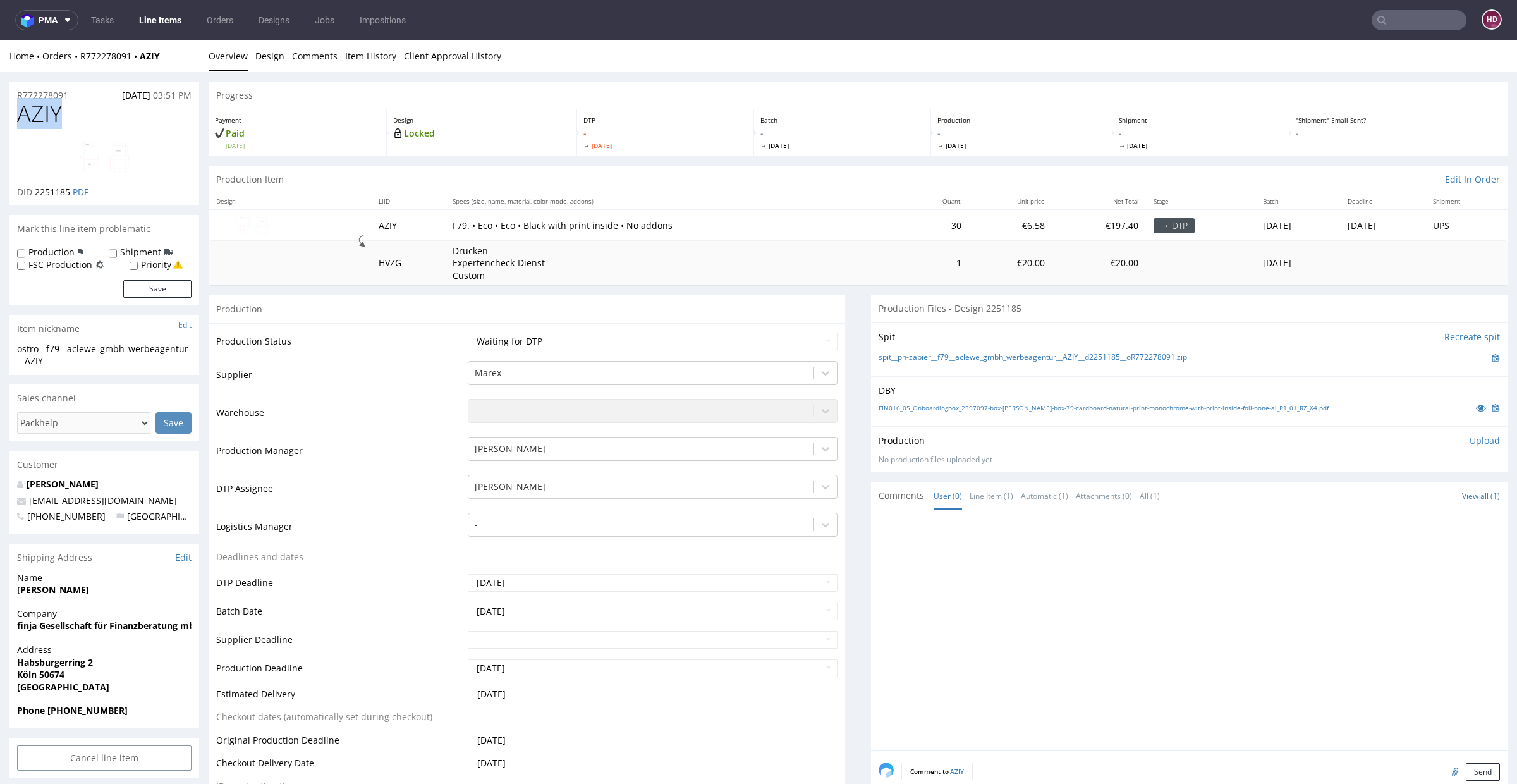
copy span "AZIY"
click at [1470, 441] on p "Upload" at bounding box center [1485, 440] width 30 height 12
click at [1402, 501] on div "Add files" at bounding box center [1410, 498] width 63 height 19
type input "C:\fakepath\ostro__f79__aclewe_gmbh_werbeagentur__AZIY__d2251185__oR772278091__…"
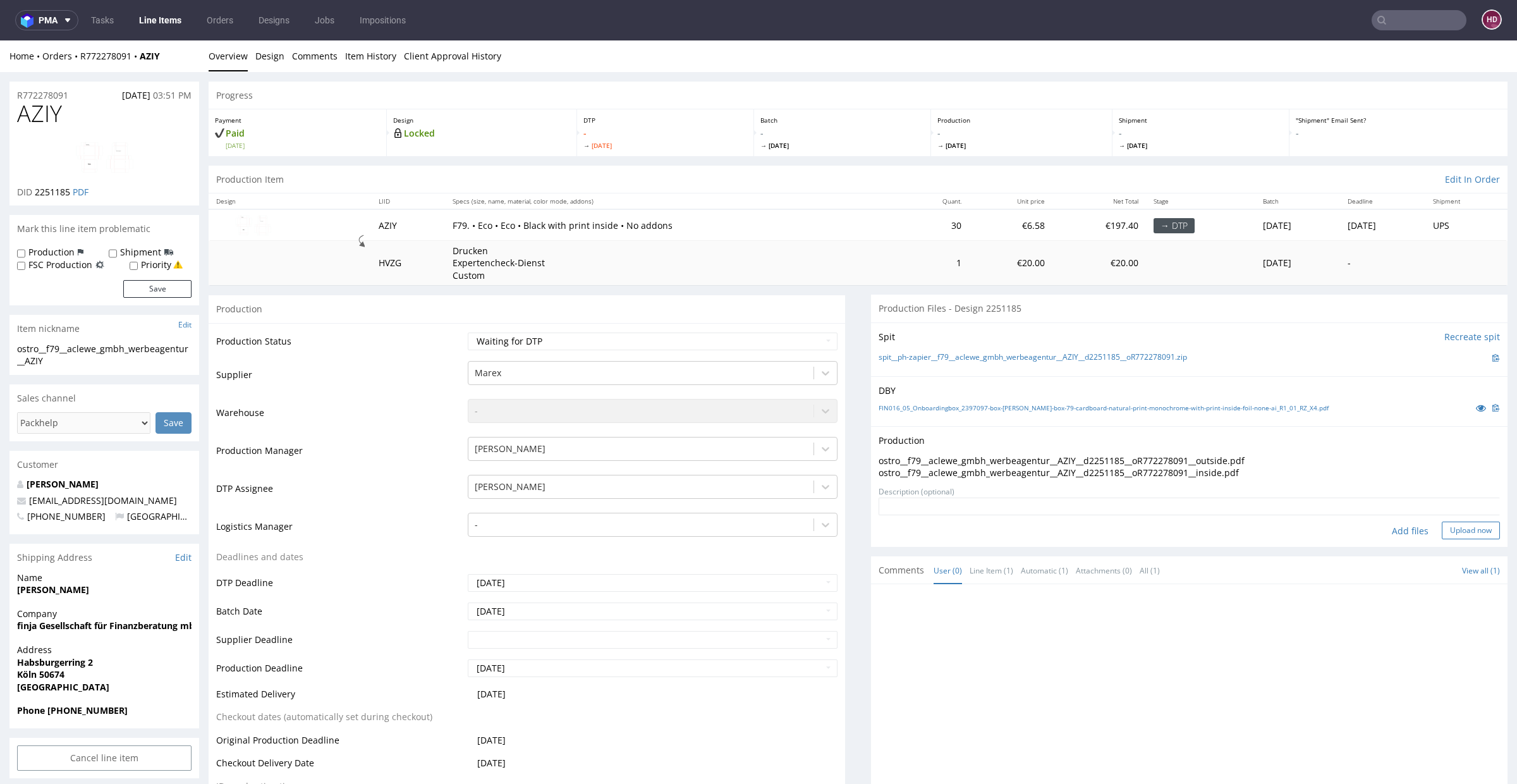
click at [1442, 533] on button "Upload now" at bounding box center [1471, 530] width 58 height 17
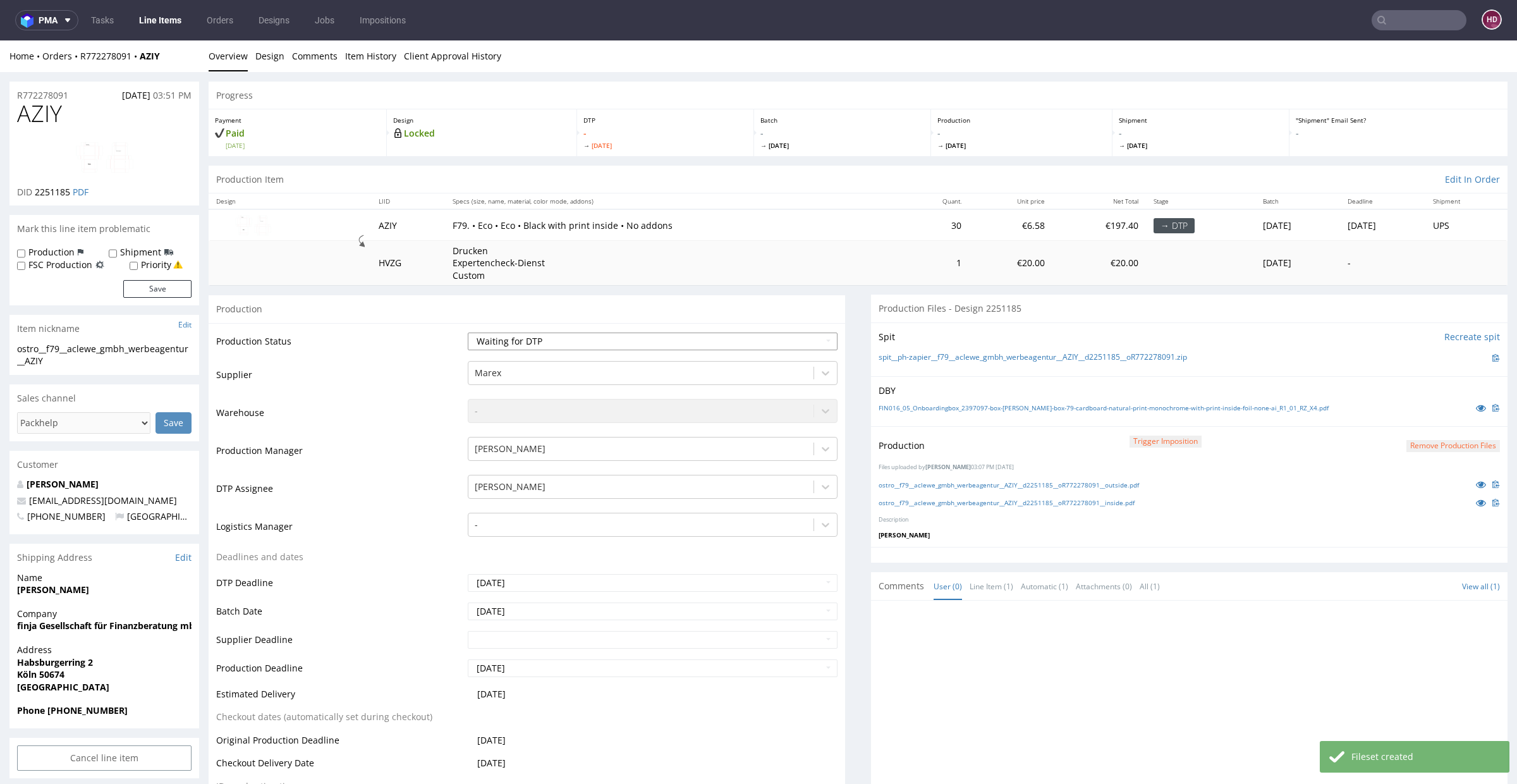
click at [582, 343] on select "Waiting for Artwork Waiting for Diecut Waiting for Mockup Waiting for DTP Waiti…" at bounding box center [653, 341] width 370 height 17
select select "dtp_in_process"
click at [468, 332] on select "Waiting for Artwork Waiting for Diecut Waiting for Mockup Waiting for DTP Waiti…" at bounding box center [653, 341] width 370 height 17
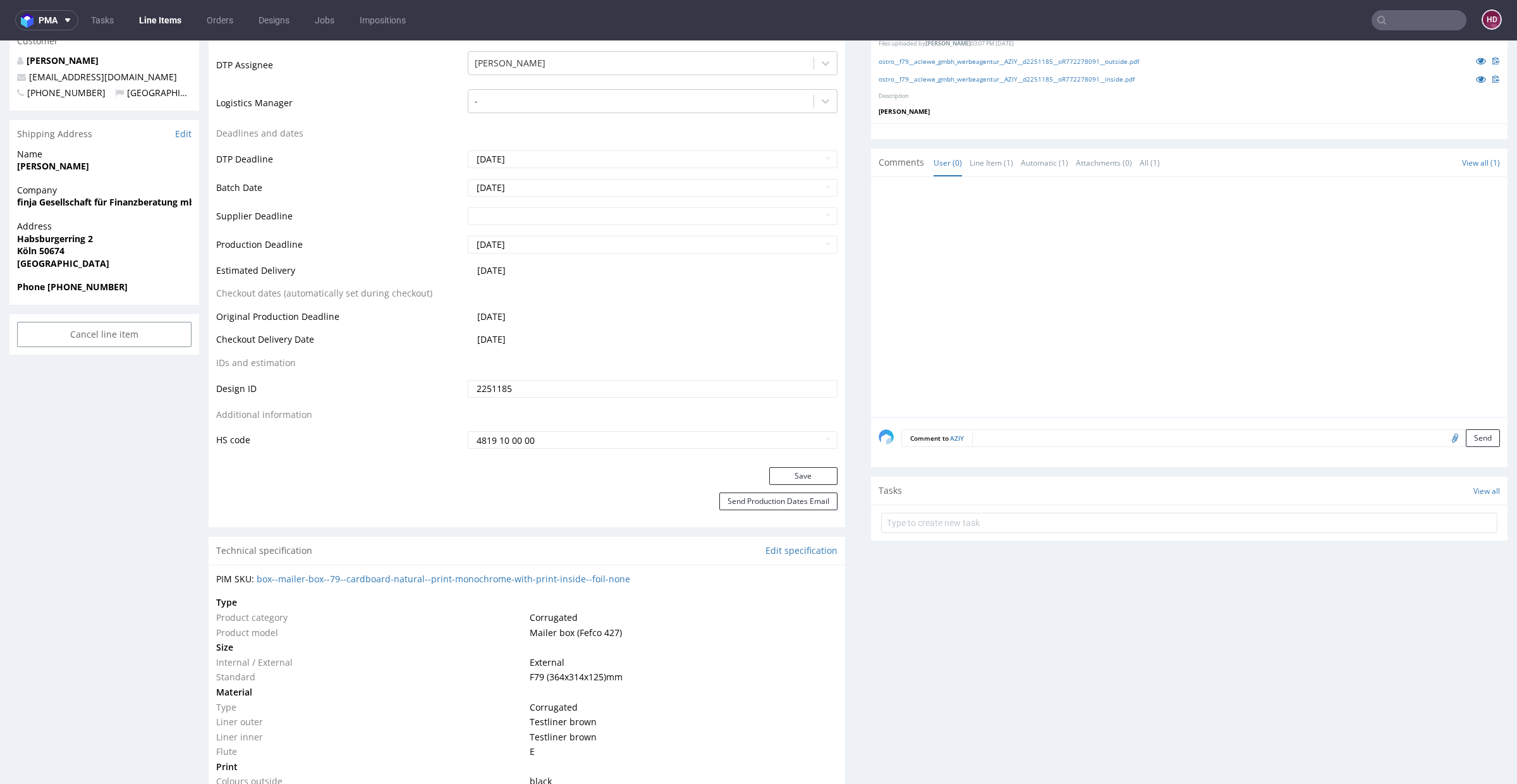
scroll to position [507, 0]
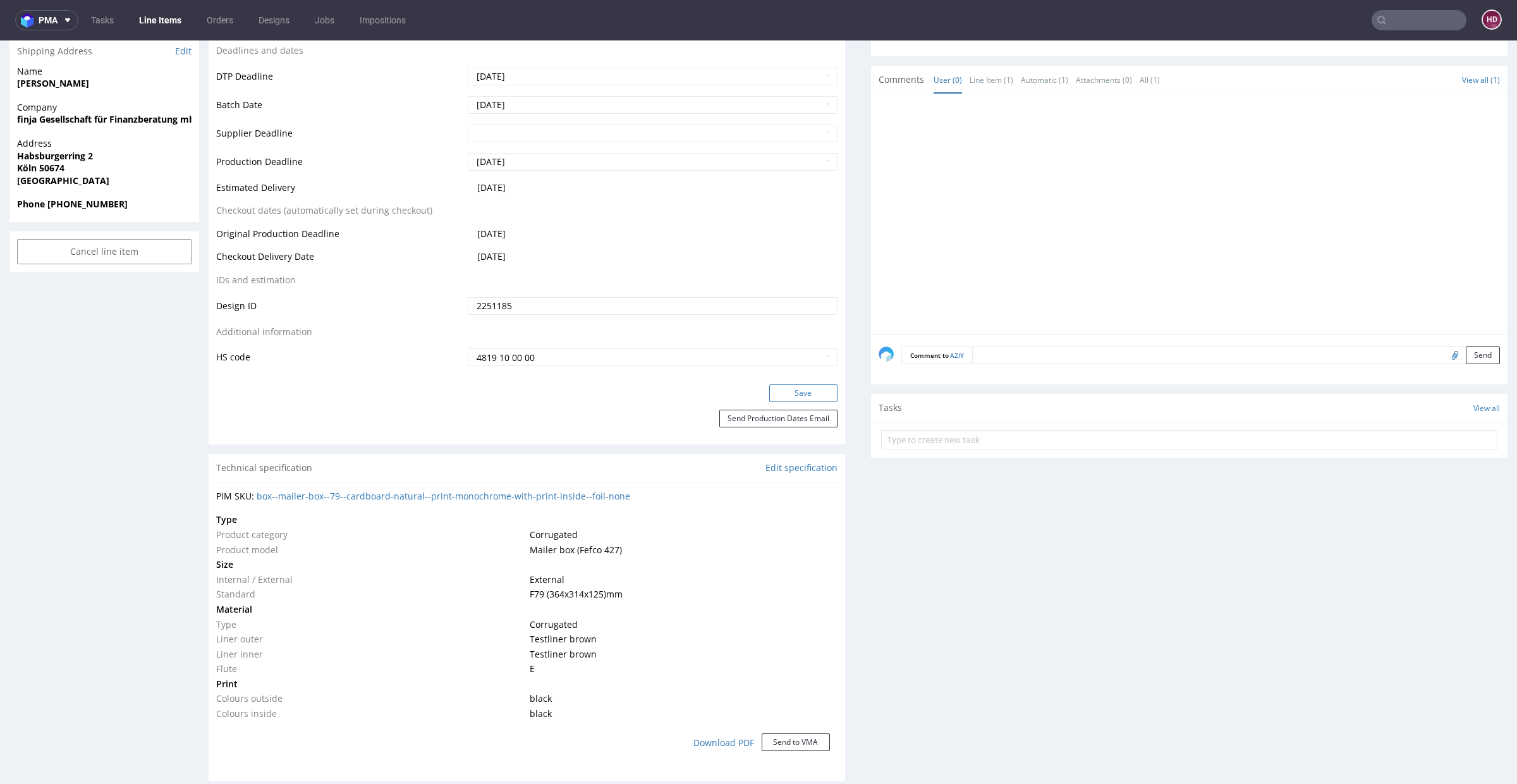
click at [805, 392] on button "Save" at bounding box center [803, 393] width 68 height 17
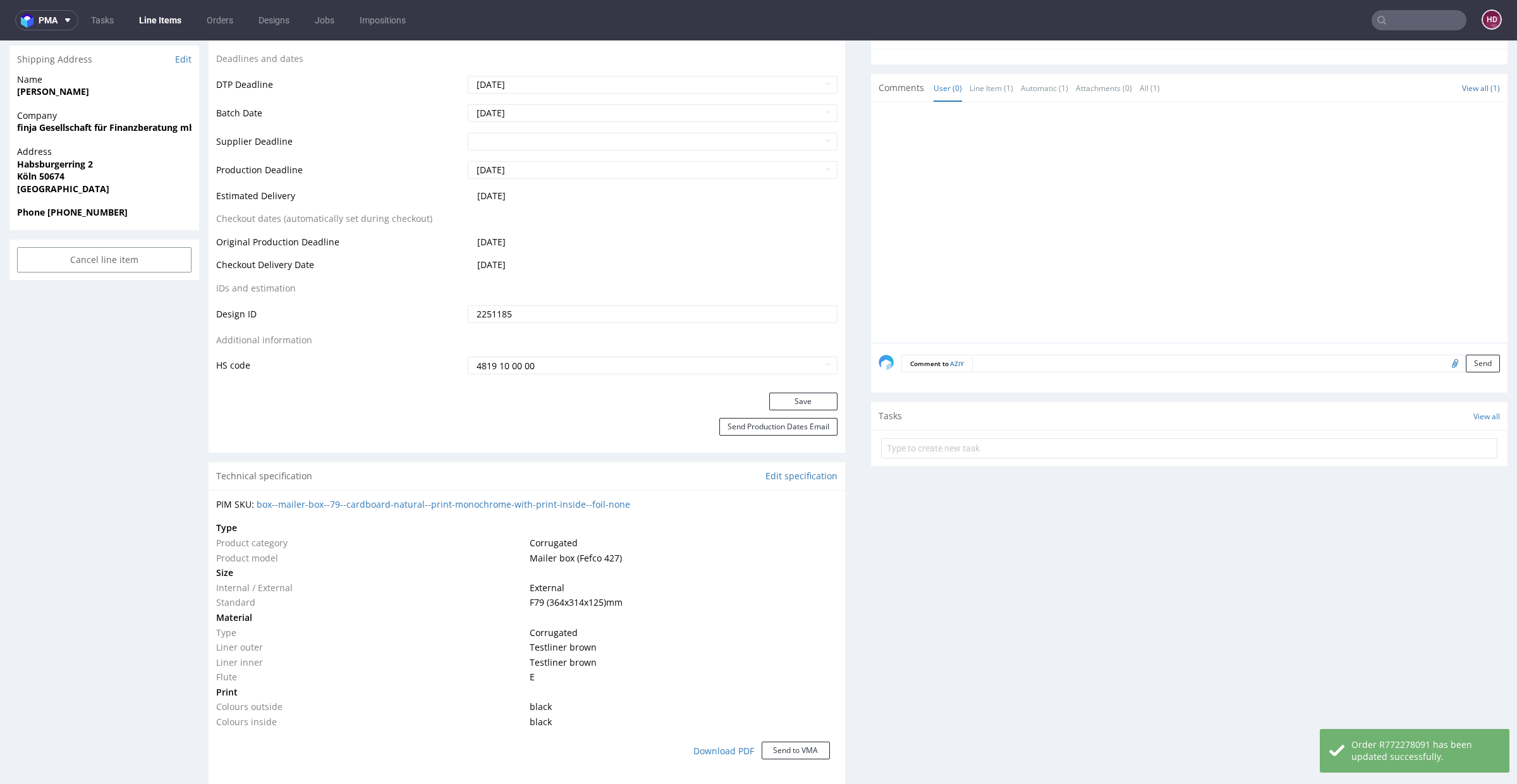
scroll to position [0, 0]
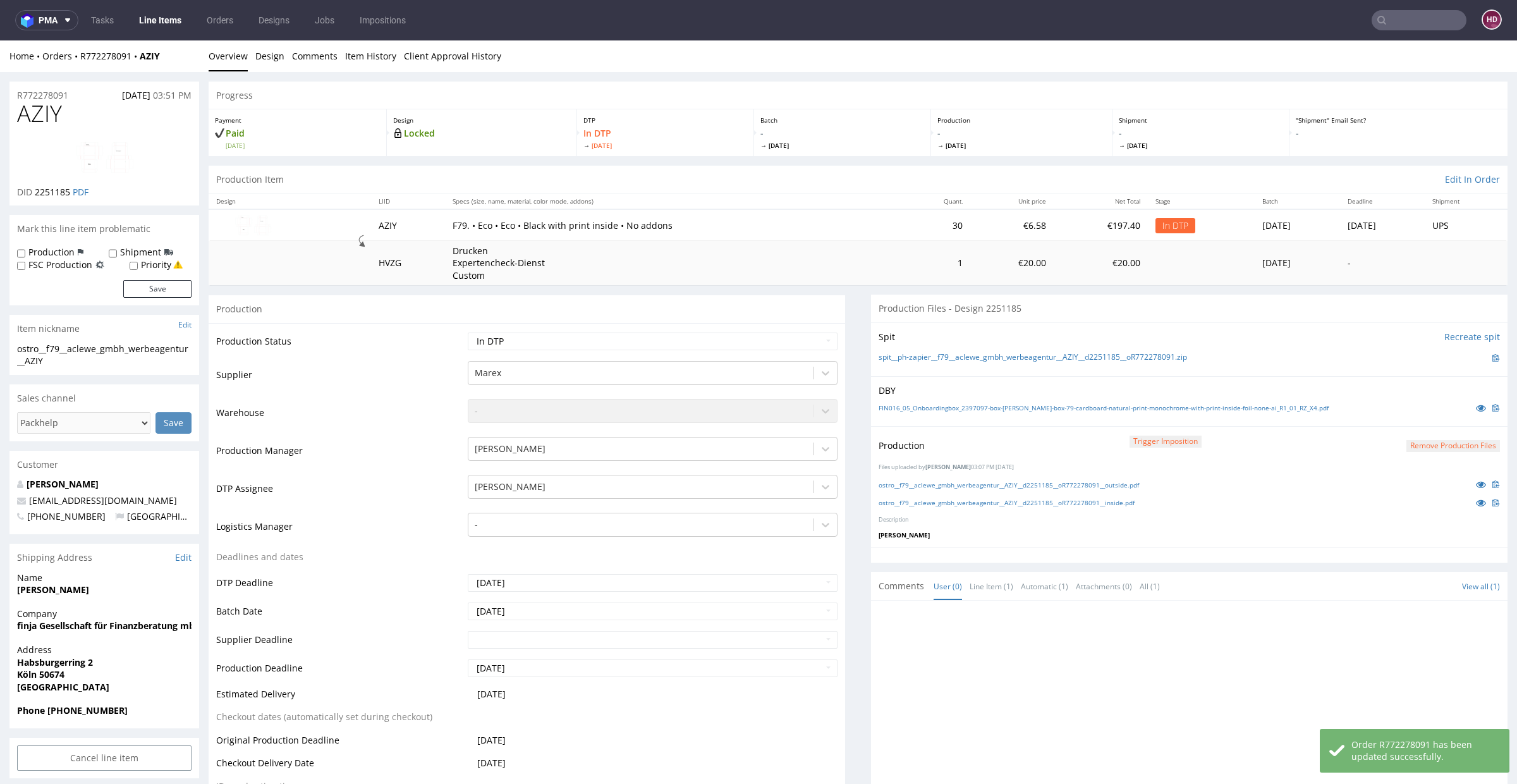
click at [1427, 447] on button "Remove production files" at bounding box center [1453, 446] width 93 height 12
click at [1413, 417] on link "Yes" at bounding box center [1409, 416] width 36 height 19
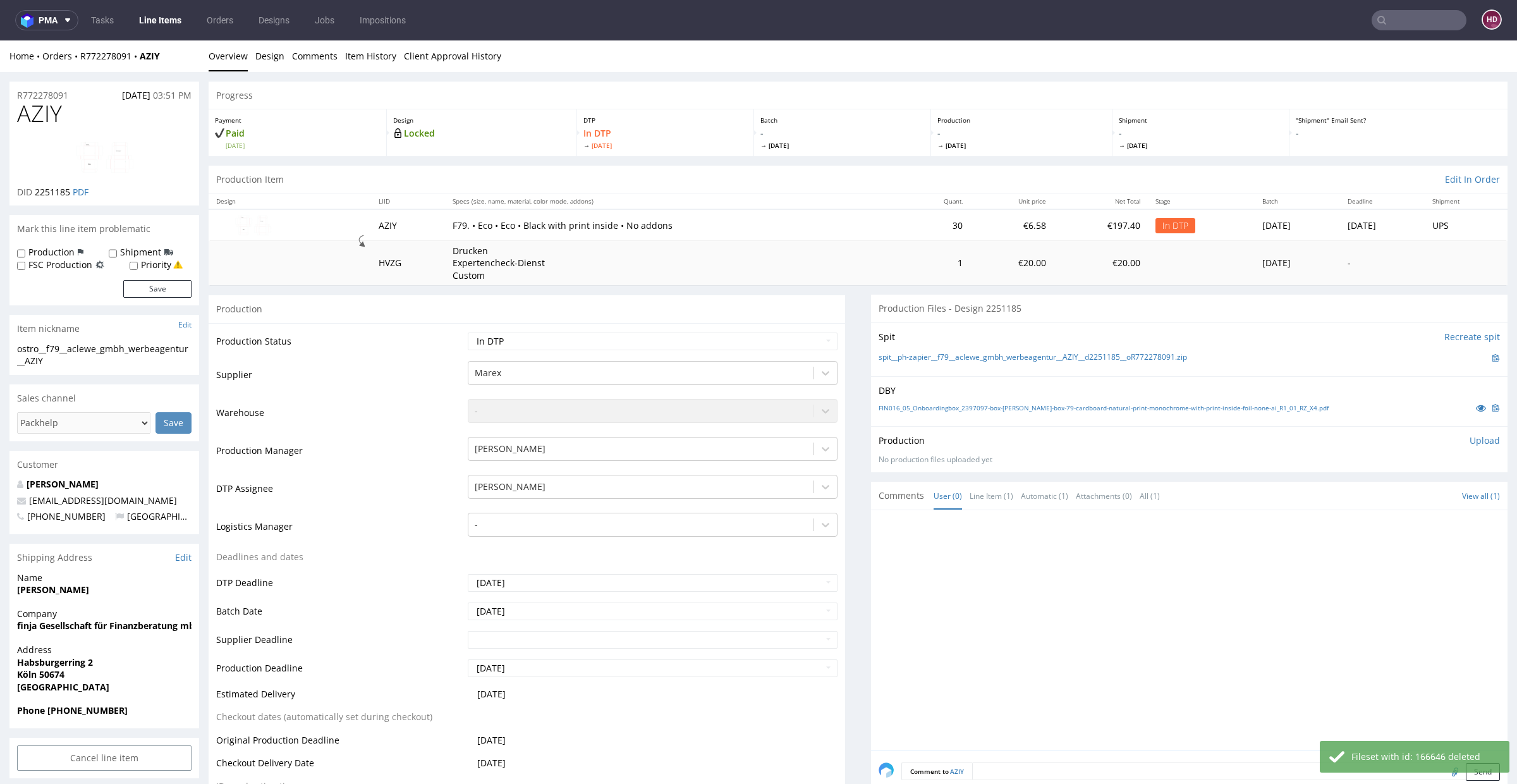
click at [1470, 440] on p "Upload" at bounding box center [1485, 440] width 30 height 12
click at [1385, 501] on div "Add files" at bounding box center [1410, 498] width 63 height 19
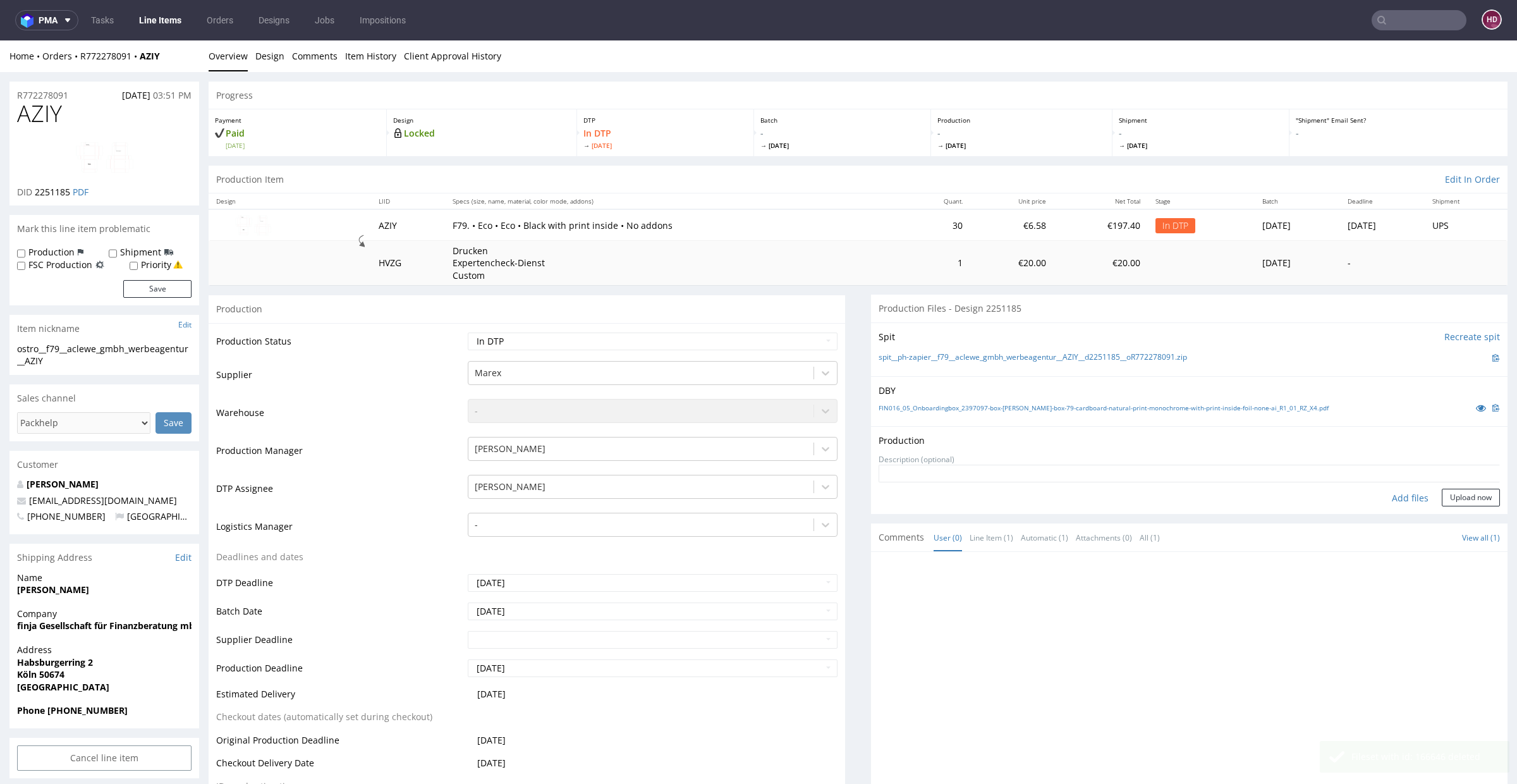
type input "C:\fakepath\ostro__f79__aclewe_gmbh_werbeagentur__AZIY__d2251185__oR772278091__…"
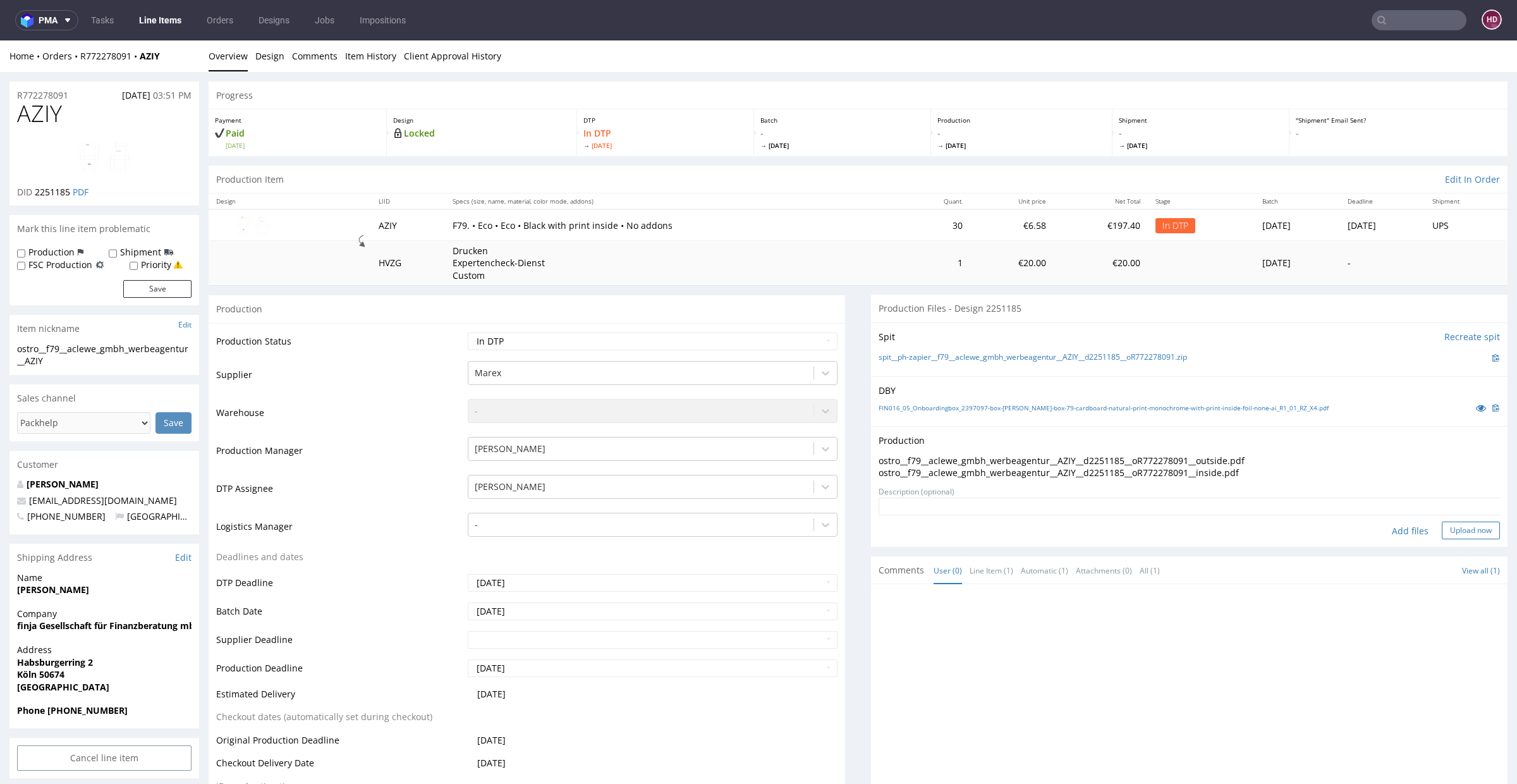
click at [1453, 533] on button "Upload now" at bounding box center [1471, 530] width 58 height 17
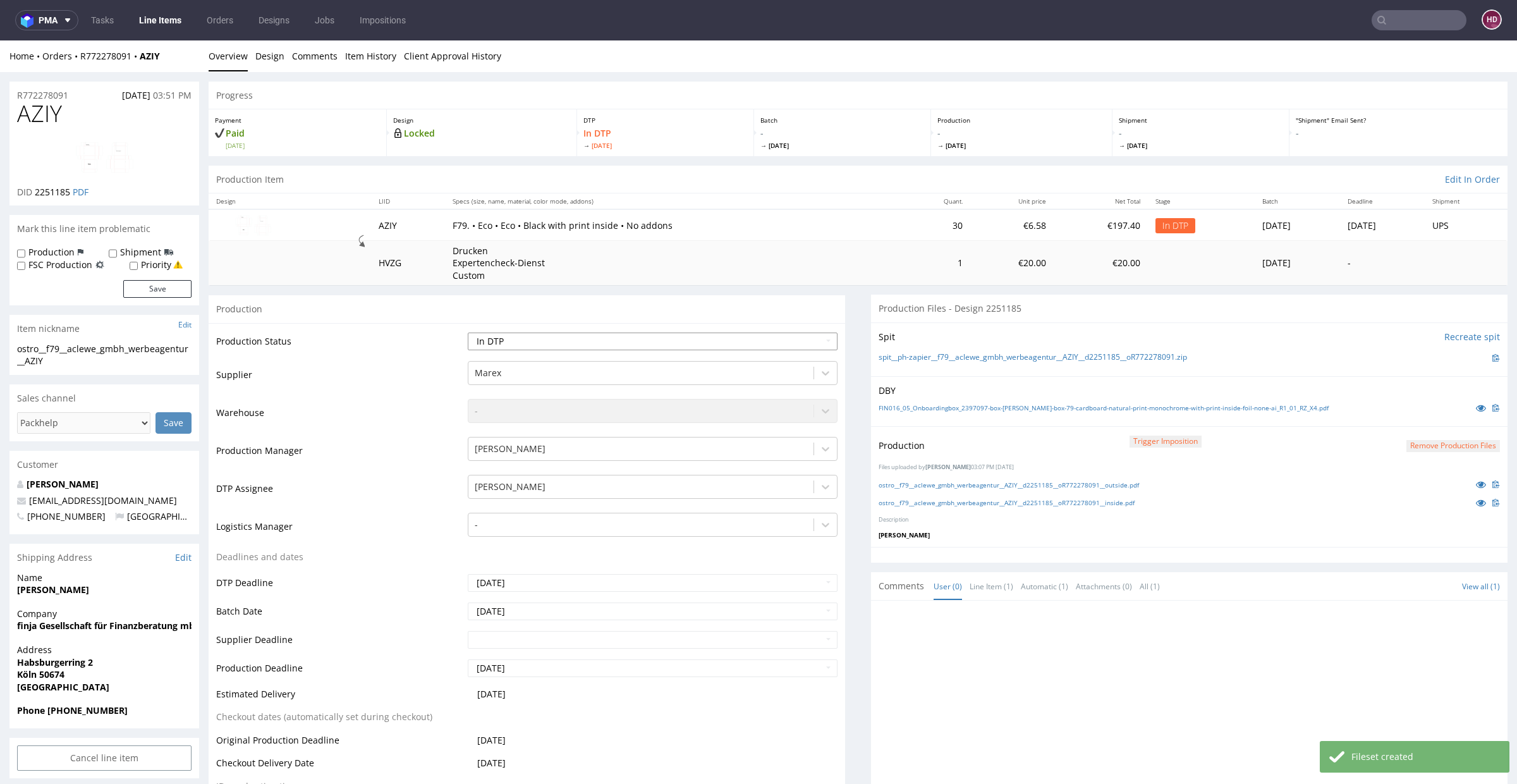
click at [508, 342] on select "Waiting for Artwork Waiting for Diecut Waiting for Mockup Waiting for DTP Waiti…" at bounding box center [653, 341] width 370 height 17
select select "dtp_production_ready"
click at [468, 332] on select "Waiting for Artwork Waiting for Diecut Waiting for Mockup Waiting for DTP Waiti…" at bounding box center [653, 341] width 370 height 17
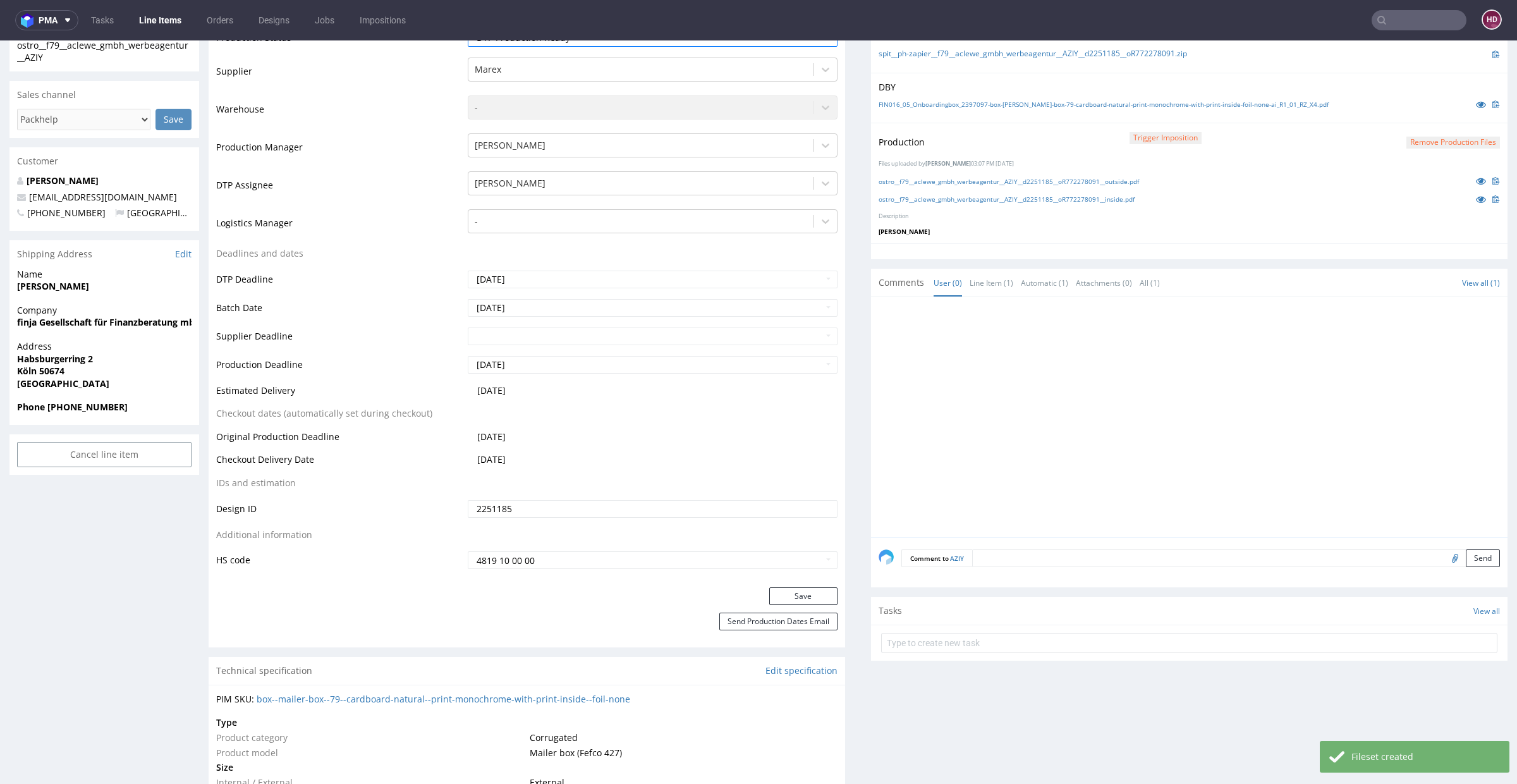
scroll to position [303, 0]
click at [798, 595] on button "Save" at bounding box center [803, 596] width 68 height 17
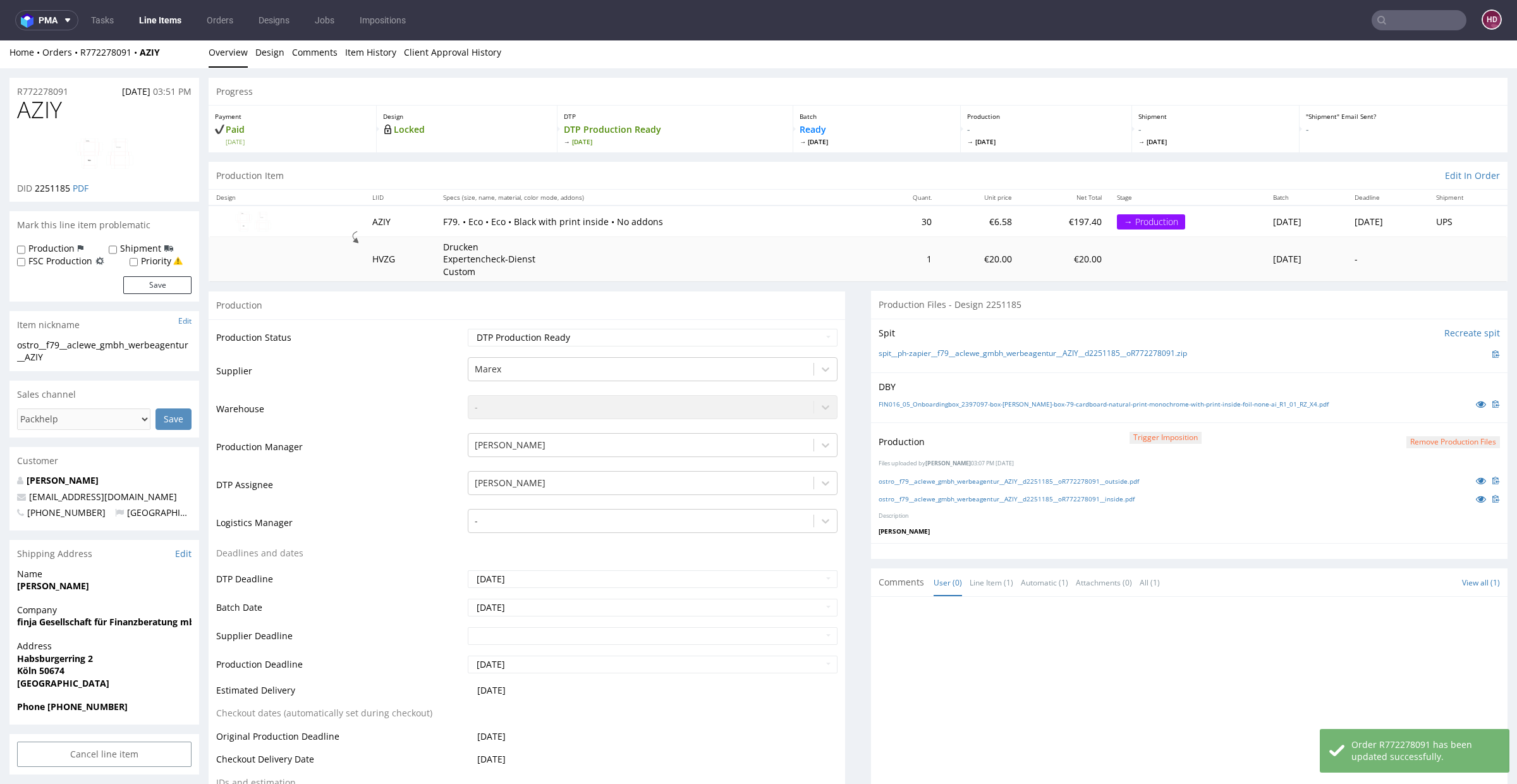
scroll to position [0, 0]
click at [150, 20] on link "Line Items" at bounding box center [160, 20] width 58 height 20
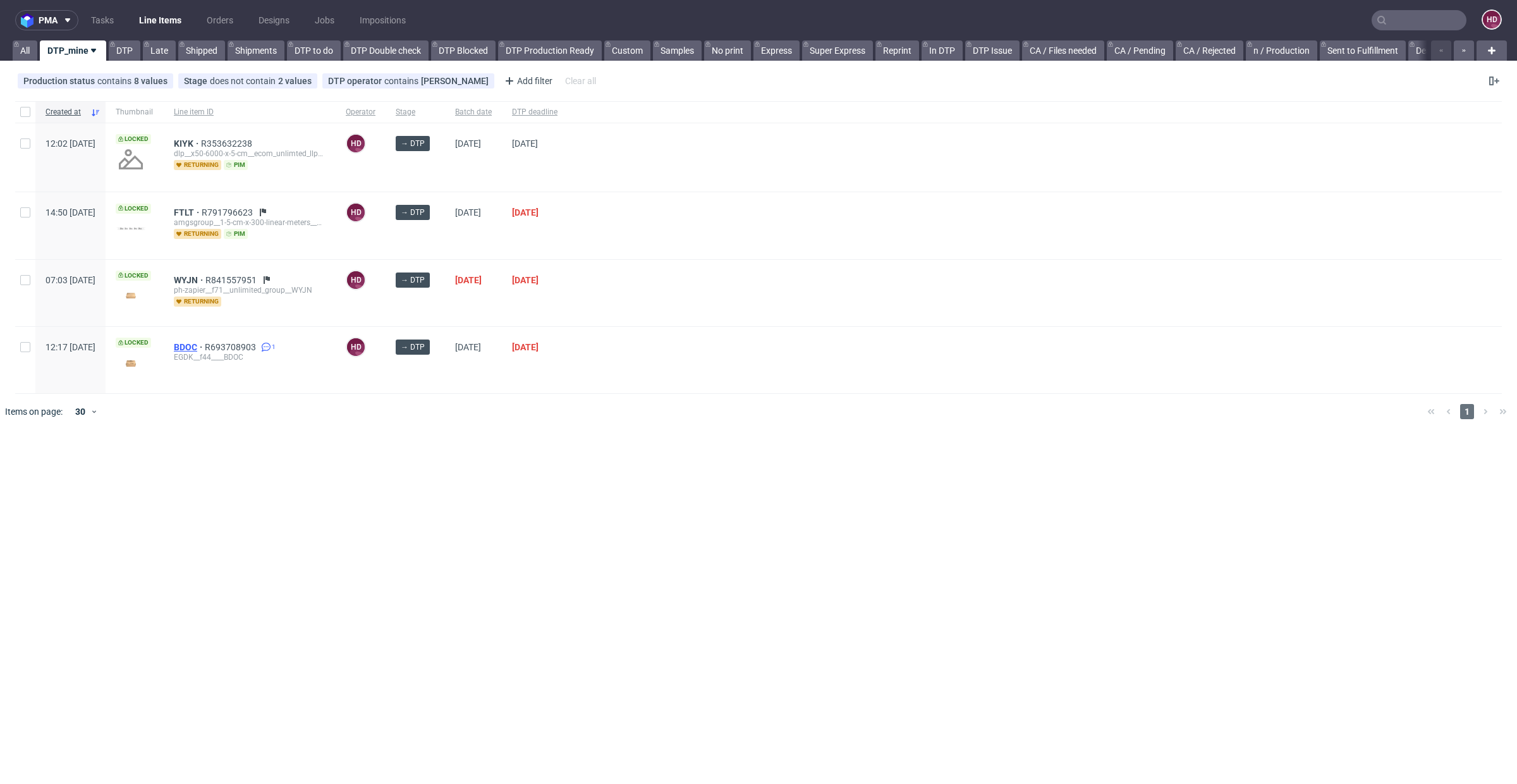
click at [205, 342] on span "BDOC" at bounding box center [189, 347] width 31 height 10
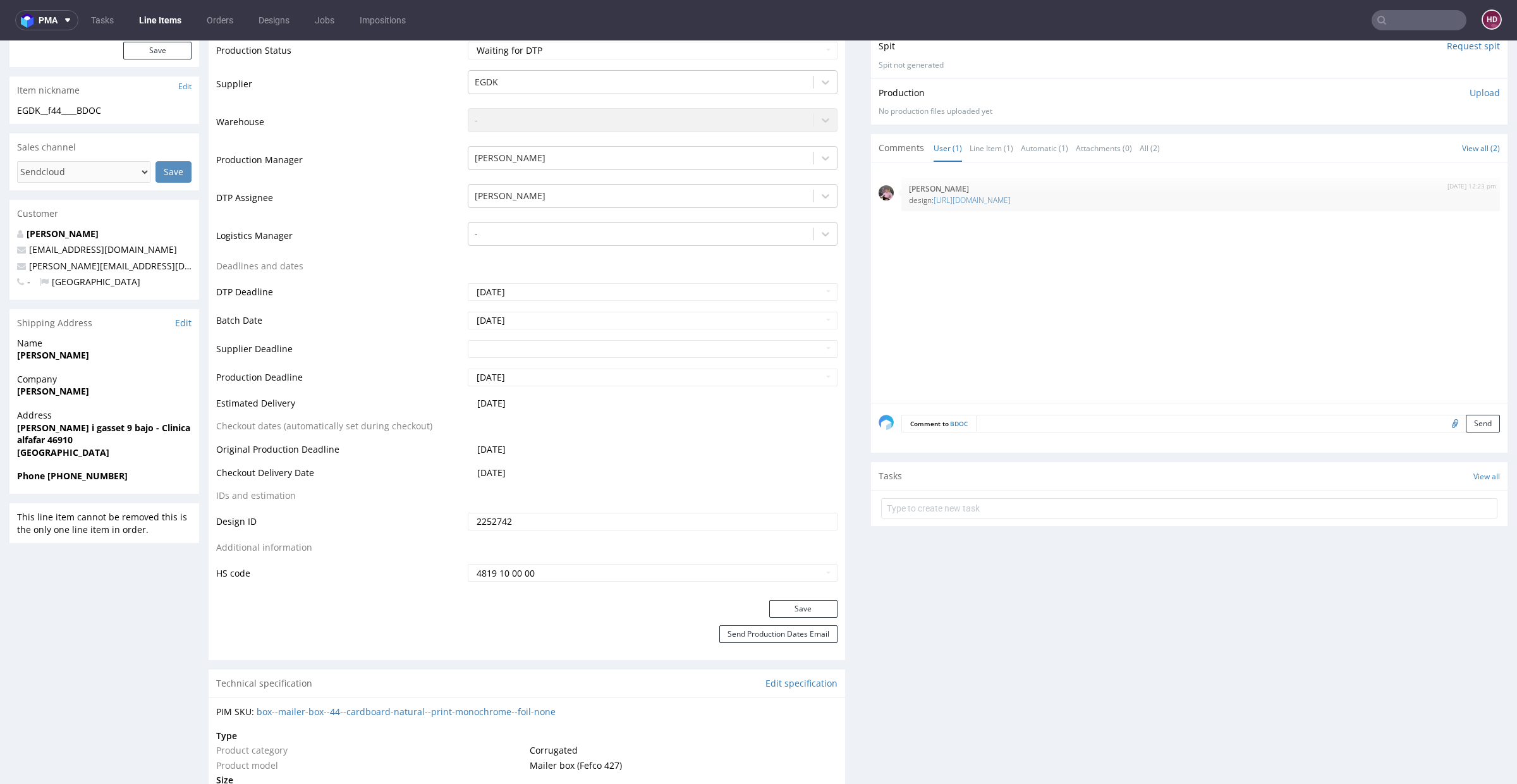
scroll to position [436, 0]
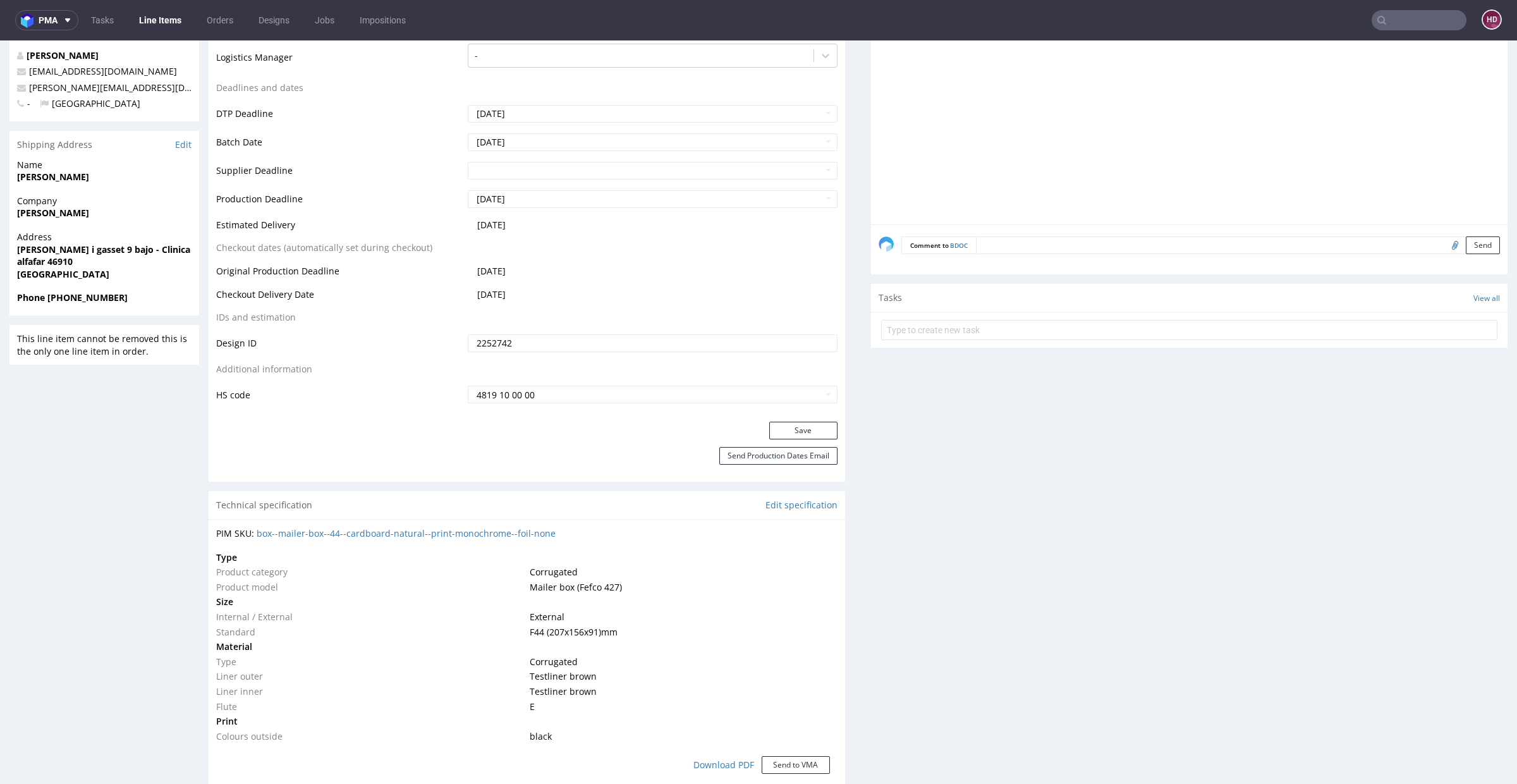
click at [1273, 241] on textarea at bounding box center [1237, 245] width 524 height 17
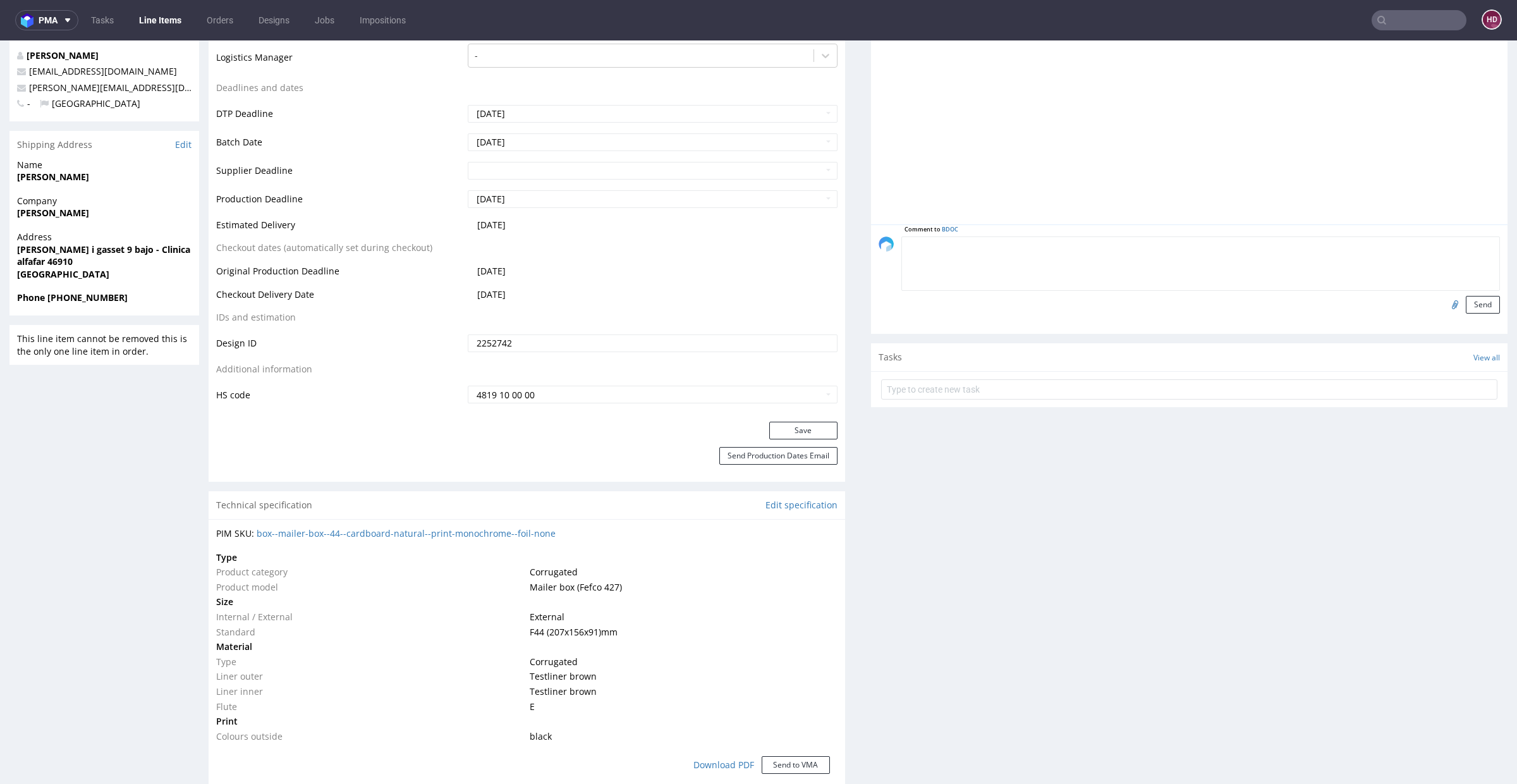
click at [1120, 405] on div "Production Files - Design 2252742 Spit Request spit Spit not generated Producti…" at bounding box center [1189, 618] width 637 height 1585
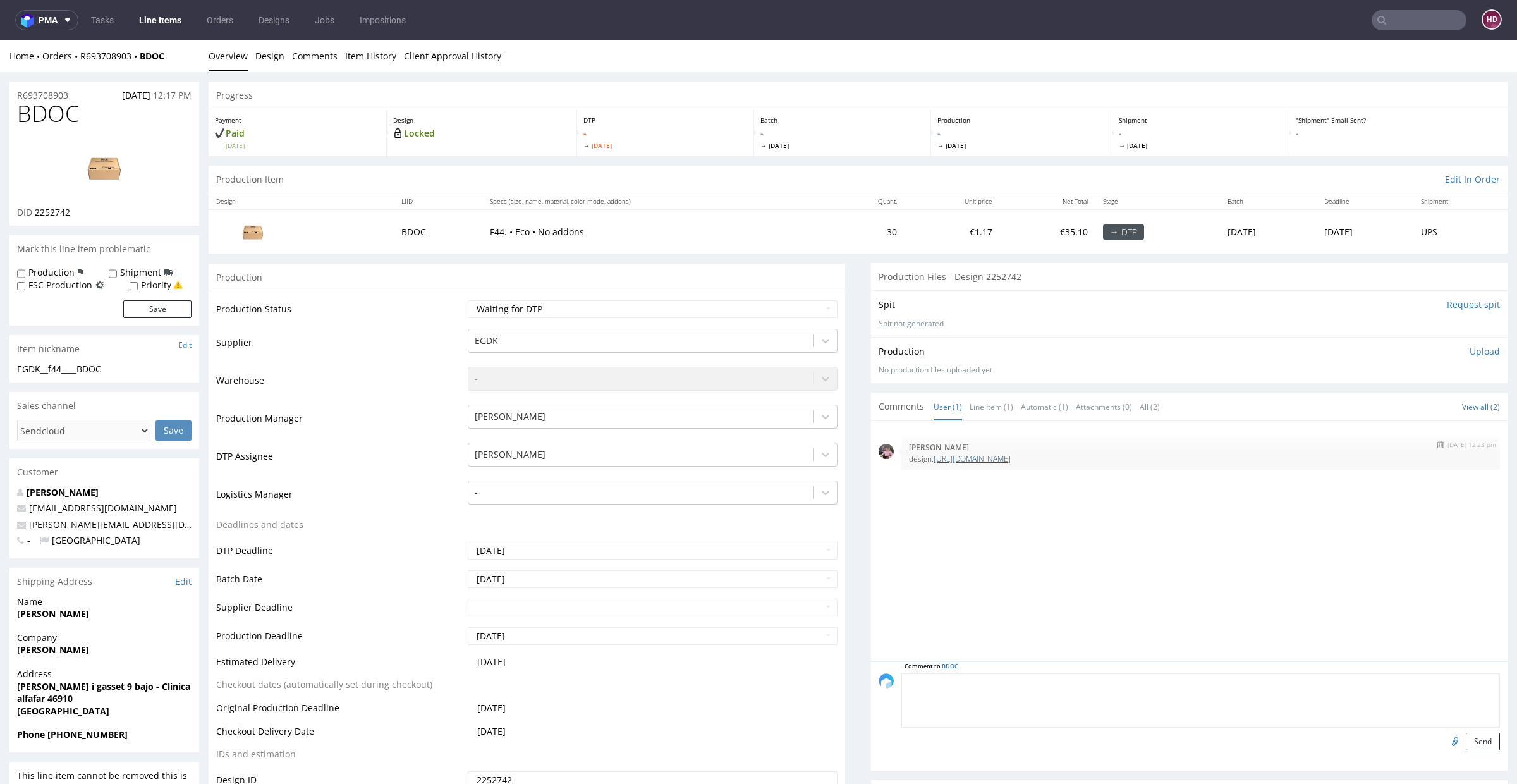
click at [1011, 455] on link "[URL][DOMAIN_NAME]" at bounding box center [972, 458] width 77 height 11
click at [1253, 516] on div "[DATE] 12:23 pm [PERSON_NAME] design: [URL][DOMAIN_NAME]" at bounding box center [1193, 545] width 629 height 233
click at [351, 53] on link "Item History" at bounding box center [371, 56] width 51 height 31
